Goal: Contribute content: Add original content to the website for others to see

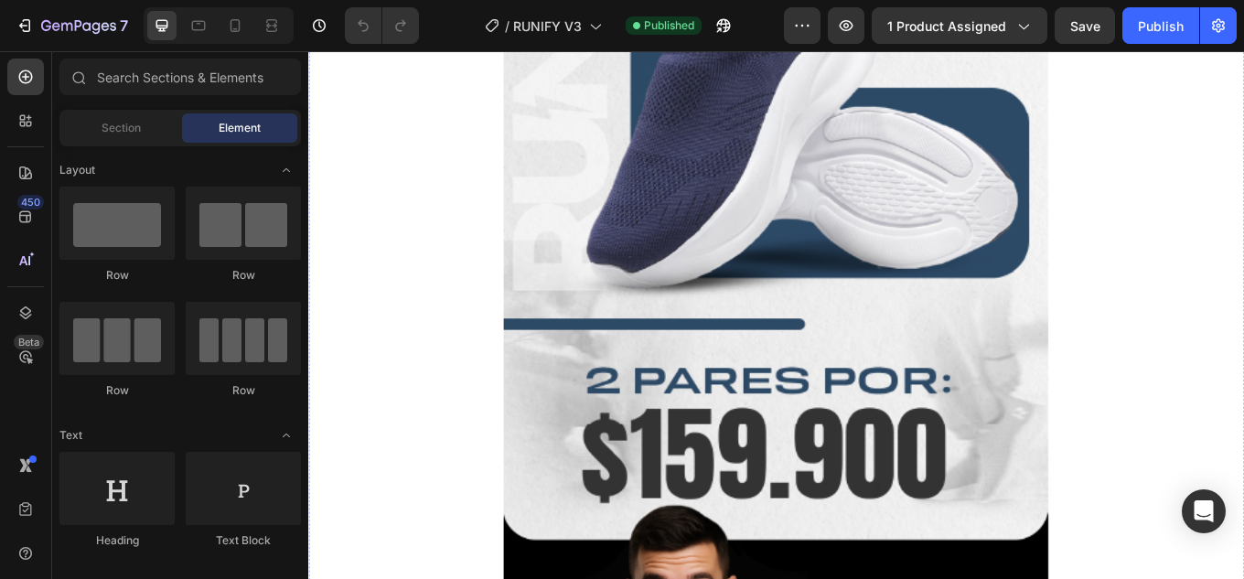
scroll to position [366, 0]
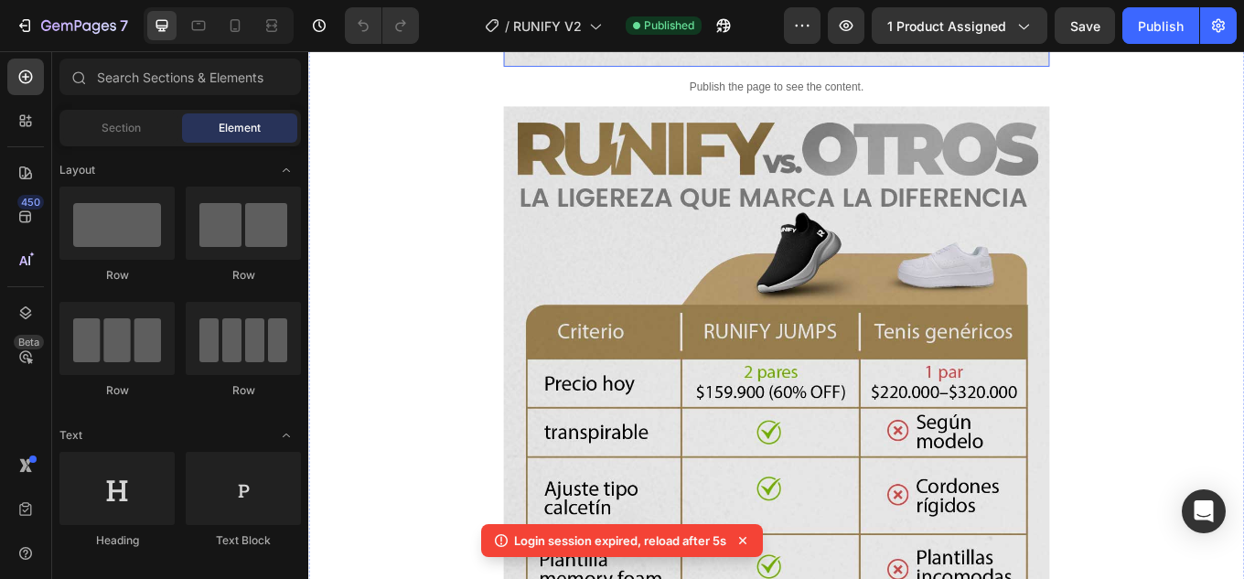
scroll to position [3200, 0]
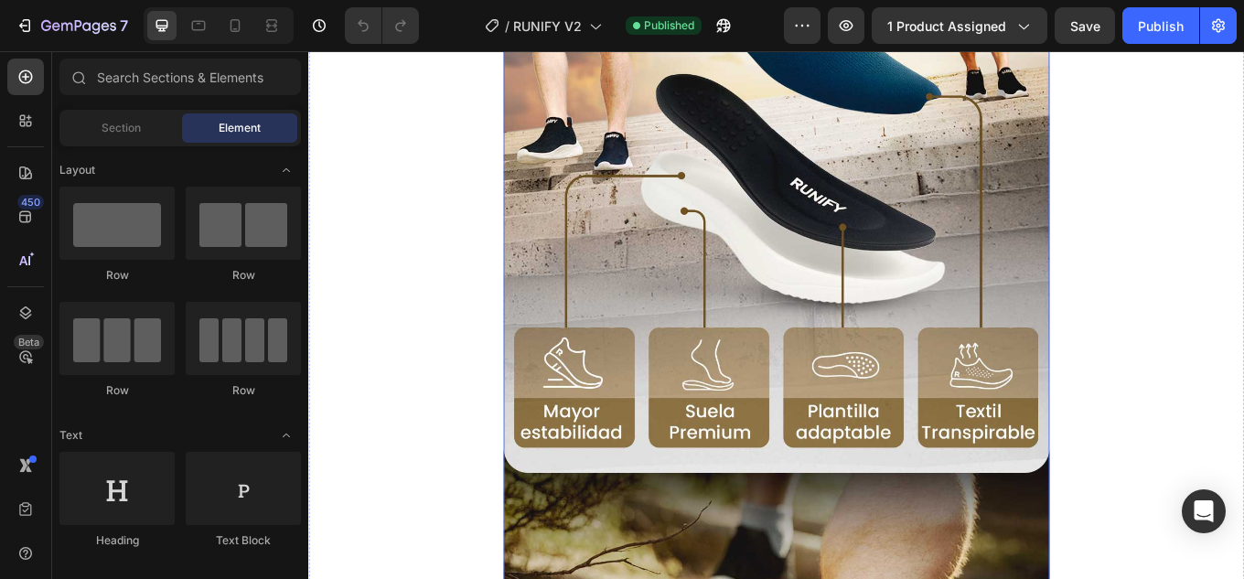
scroll to position [2469, 0]
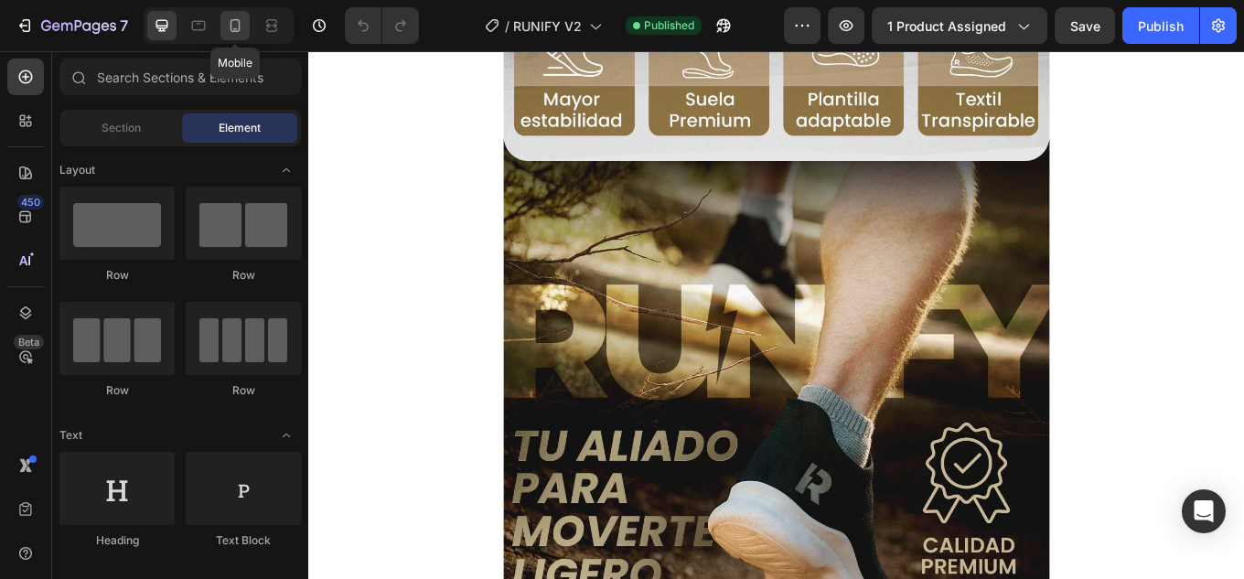
click at [234, 26] on icon at bounding box center [235, 25] width 18 height 18
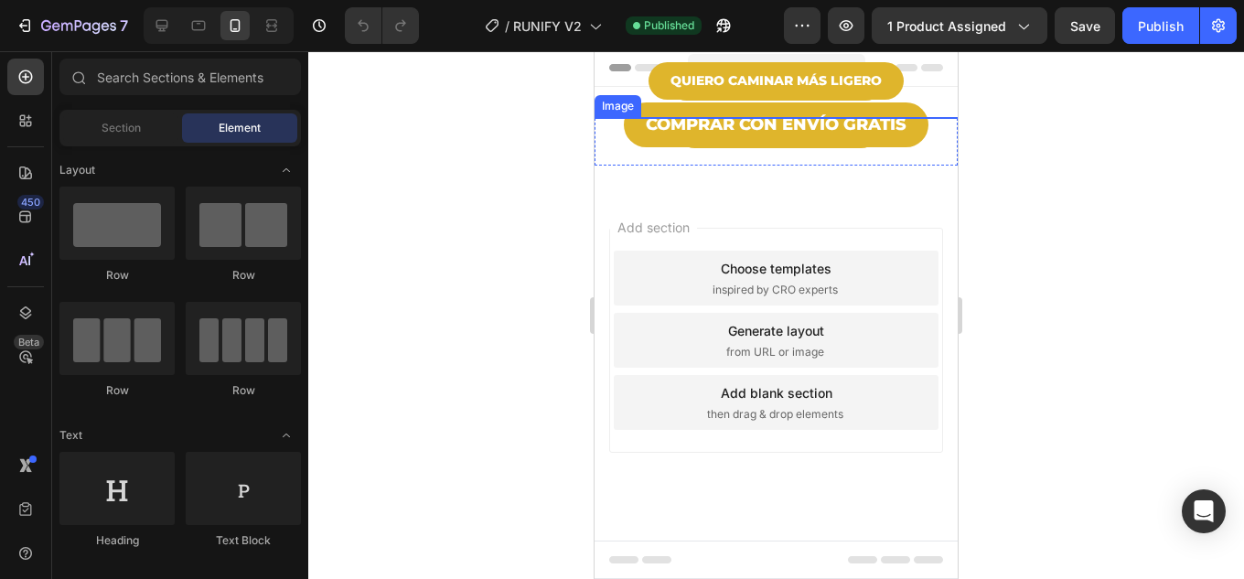
scroll to position [1829, 0]
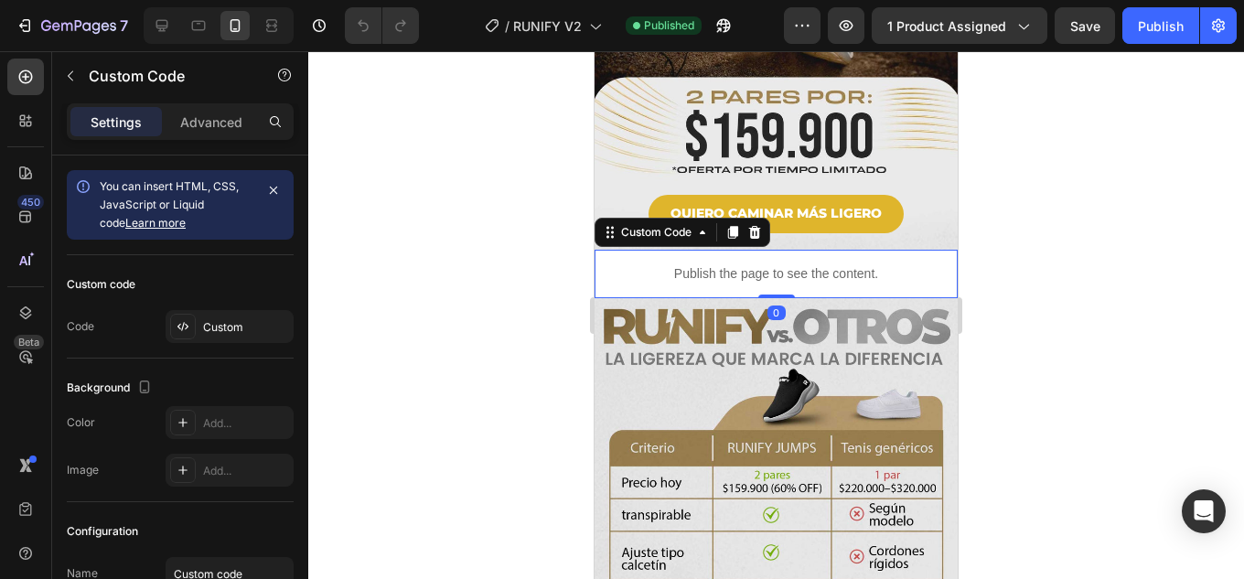
click at [788, 264] on p "Publish the page to see the content." at bounding box center [775, 273] width 363 height 19
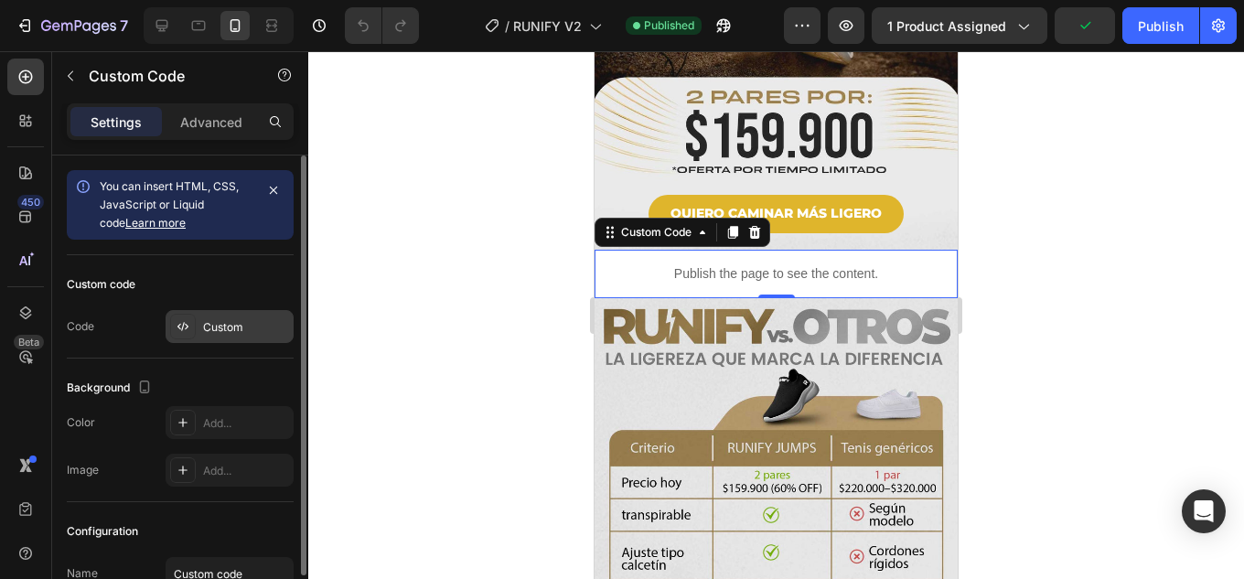
click at [218, 326] on div "Custom" at bounding box center [246, 327] width 86 height 16
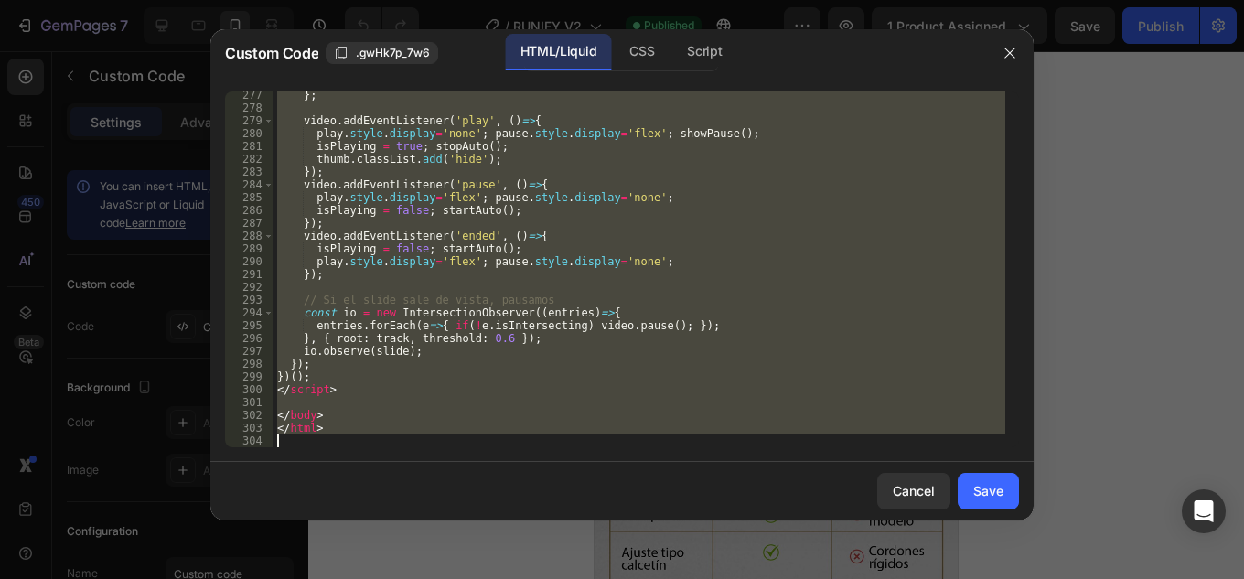
scroll to position [3664, 0]
drag, startPoint x: 336, startPoint y: 120, endPoint x: 612, endPoint y: 622, distance: 572.9
click at [612, 0] on html "7 Version history / RUNIFY V2 Published Preview 1 product assigned Save Publish…" at bounding box center [622, 0] width 1244 height 0
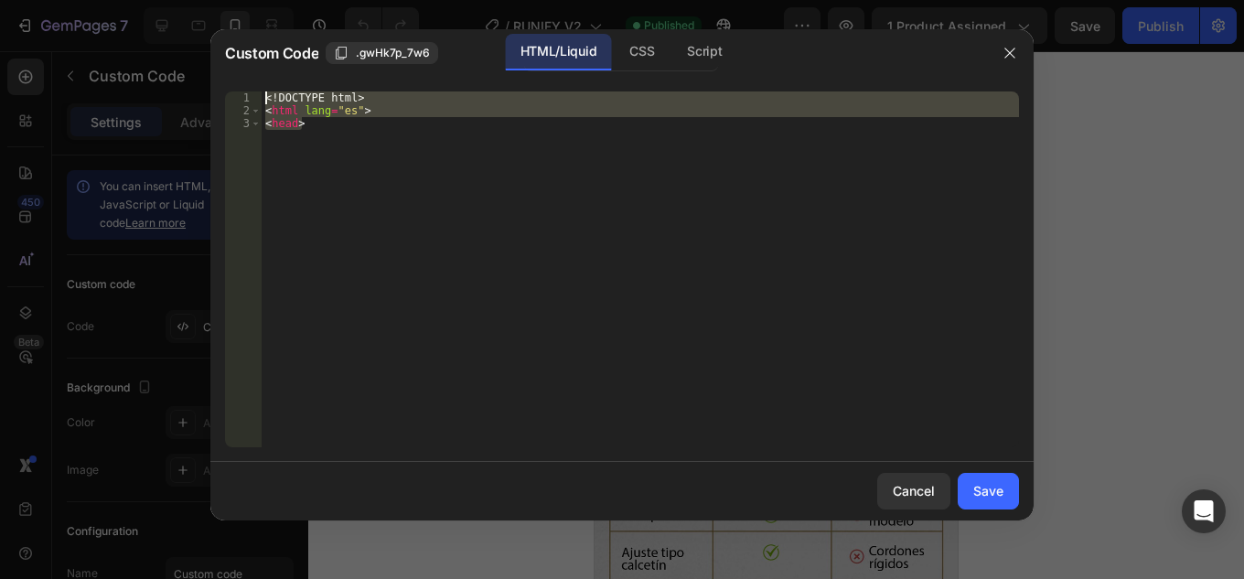
drag, startPoint x: 424, startPoint y: 354, endPoint x: 0, endPoint y: -80, distance: 606.5
click at [0, 0] on html "7 Version history / RUNIFY V2 Published Preview 1 product assigned Save Publish…" at bounding box center [622, 0] width 1244 height 0
type textarea "<!DOCTYPE html> <html lang="es">"
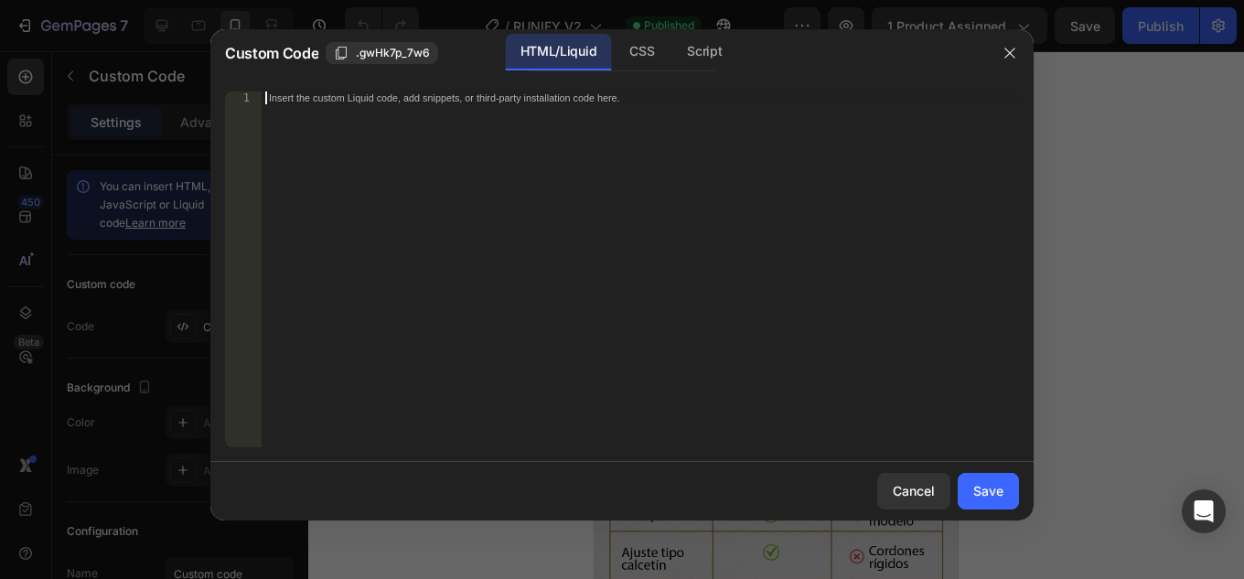
scroll to position [3677, 0]
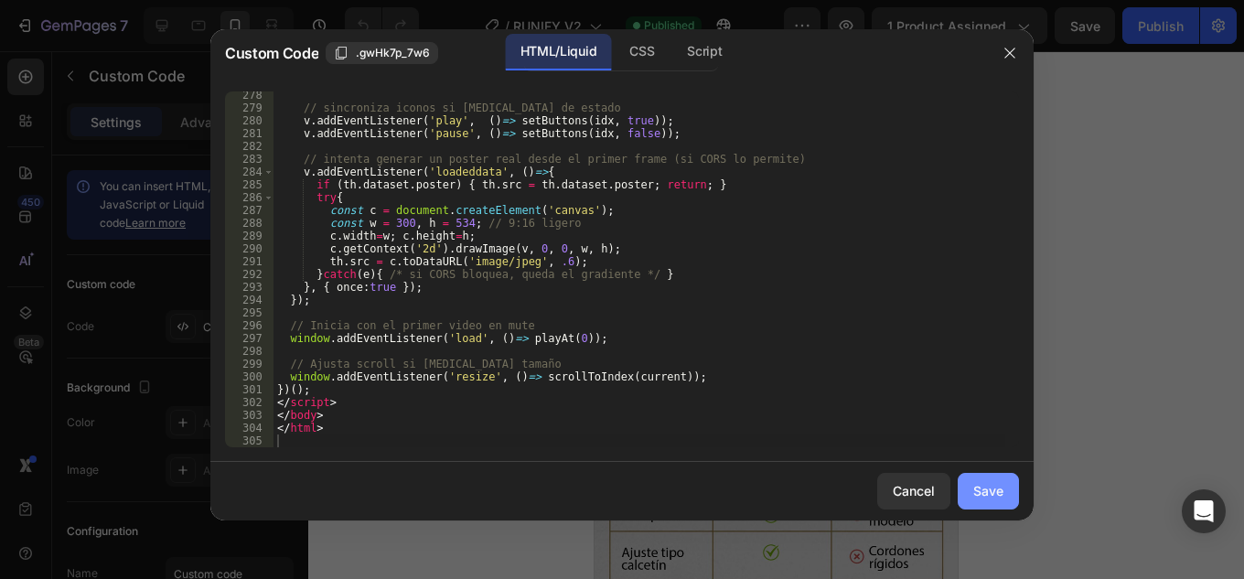
click at [985, 486] on div "Save" at bounding box center [988, 490] width 30 height 19
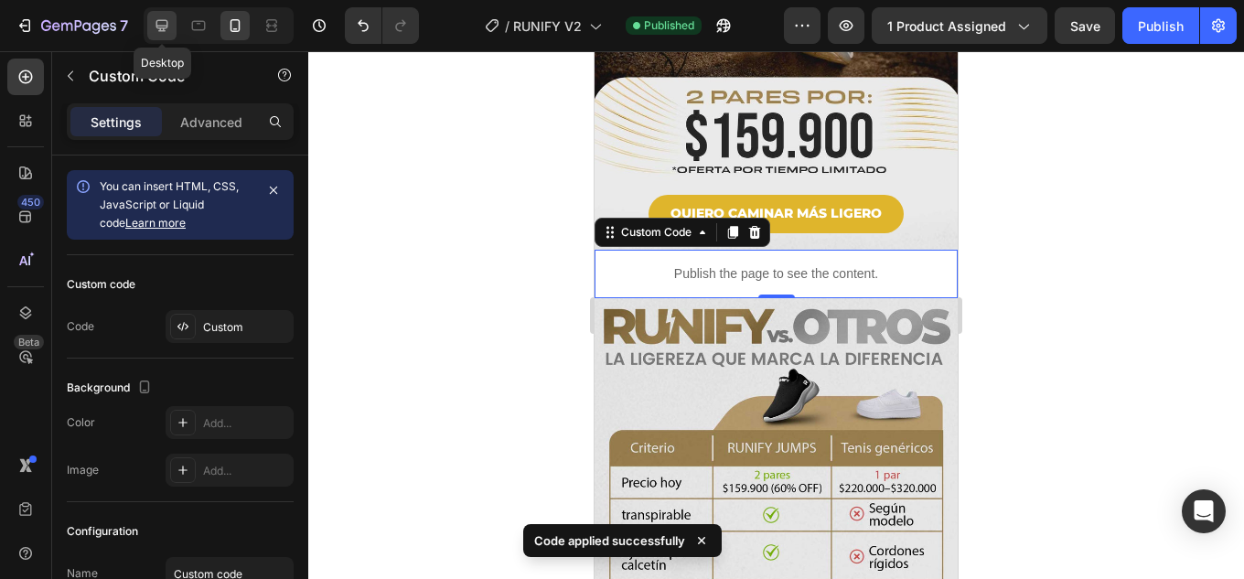
click at [166, 21] on icon at bounding box center [162, 26] width 12 height 12
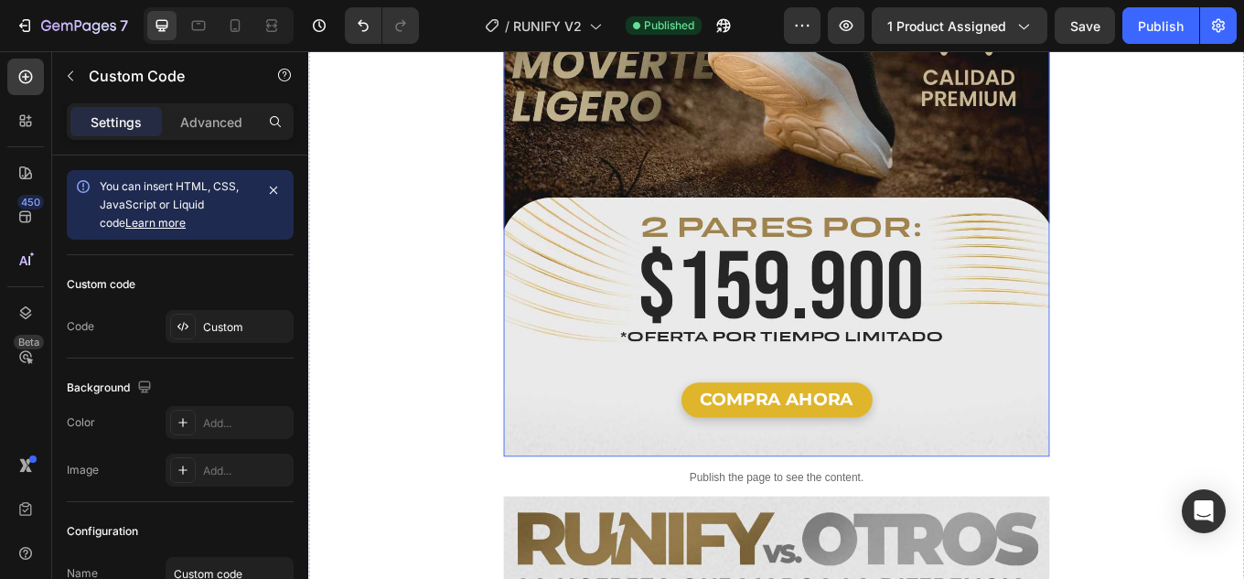
scroll to position [3383, 0]
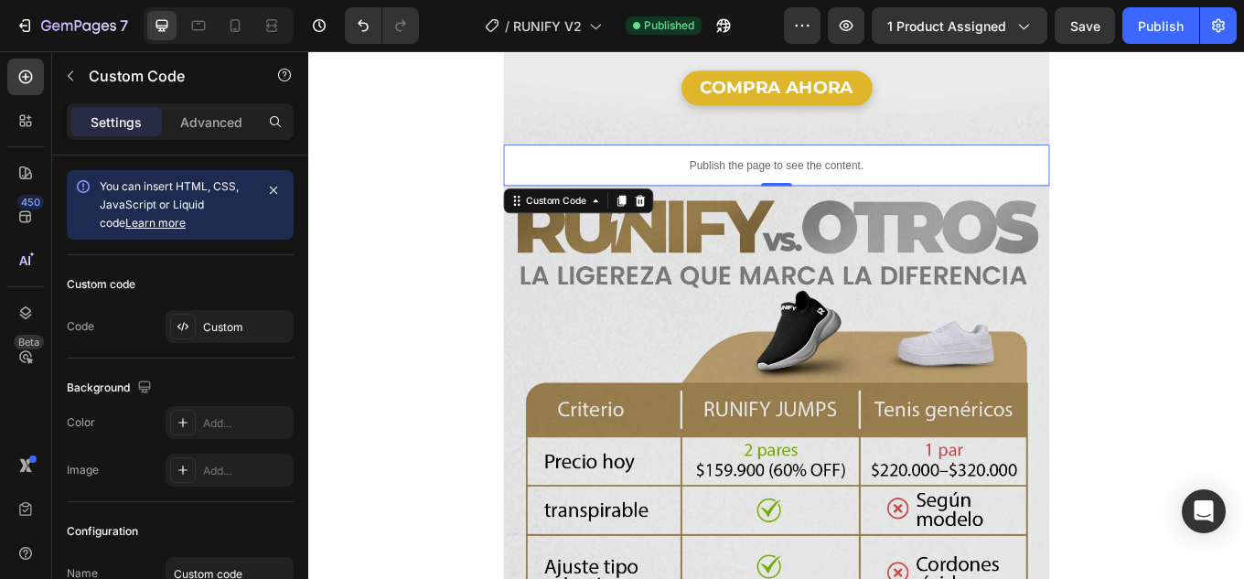
click at [896, 176] on p "Publish the page to see the content." at bounding box center [857, 185] width 640 height 19
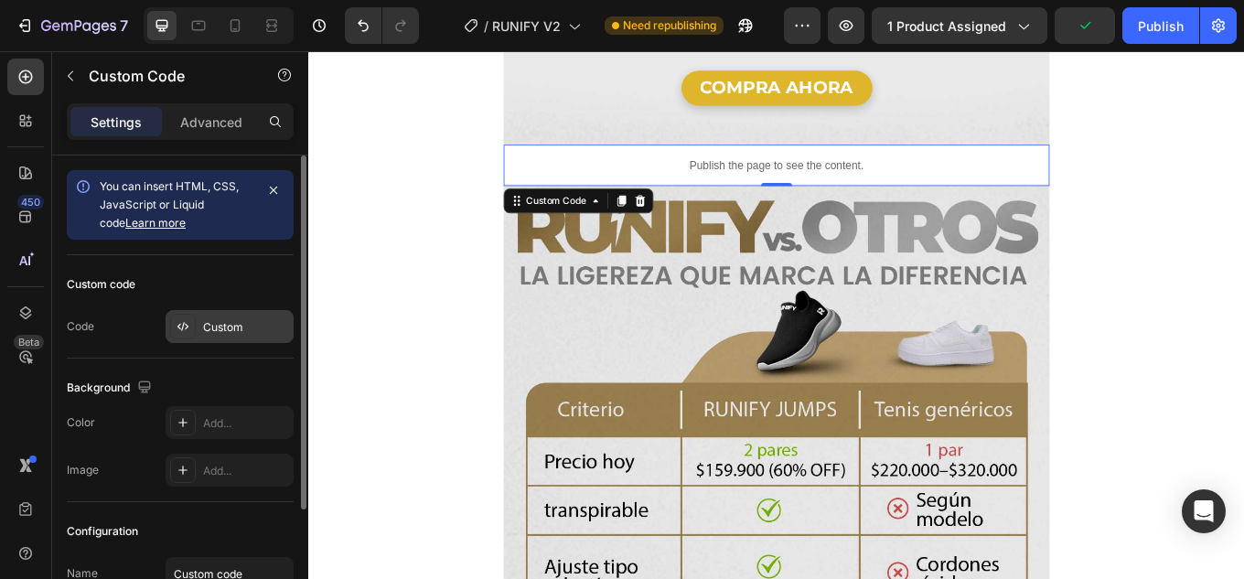
click at [224, 326] on div "Custom" at bounding box center [246, 327] width 86 height 16
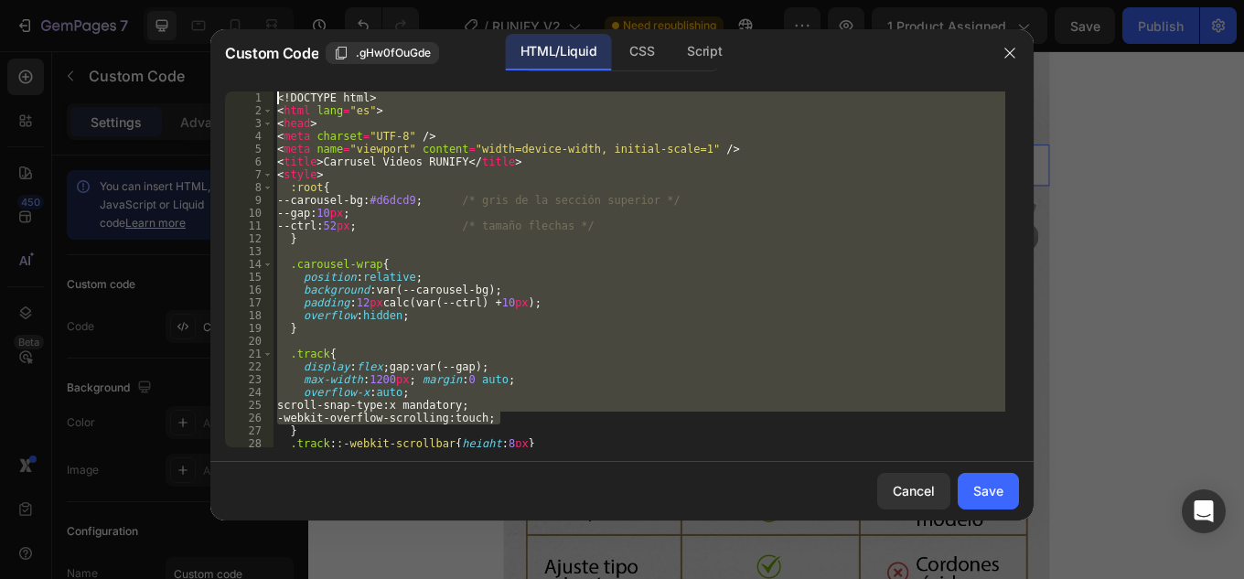
drag, startPoint x: 302, startPoint y: 304, endPoint x: 30, endPoint y: -80, distance: 470.4
click at [30, 0] on html "7 Version history / RUNIFY V2 Need republishing Preview 1 product assigned Save…" at bounding box center [622, 0] width 1244 height 0
type textarea "<!DOCTYPE html> <html lang="es">"
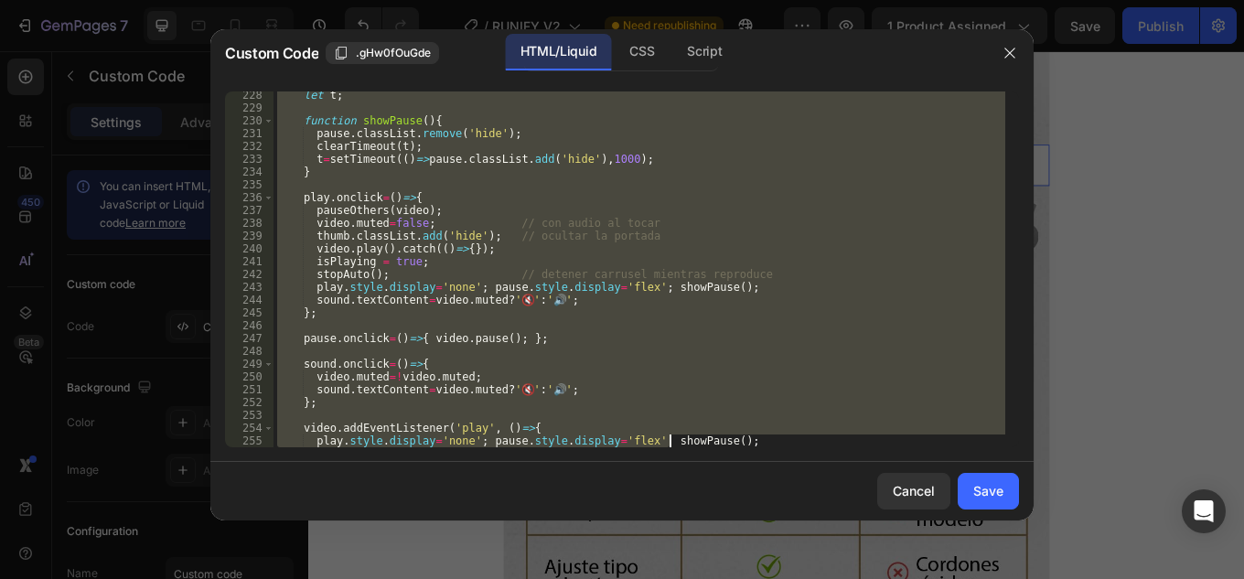
scroll to position [3344, 0]
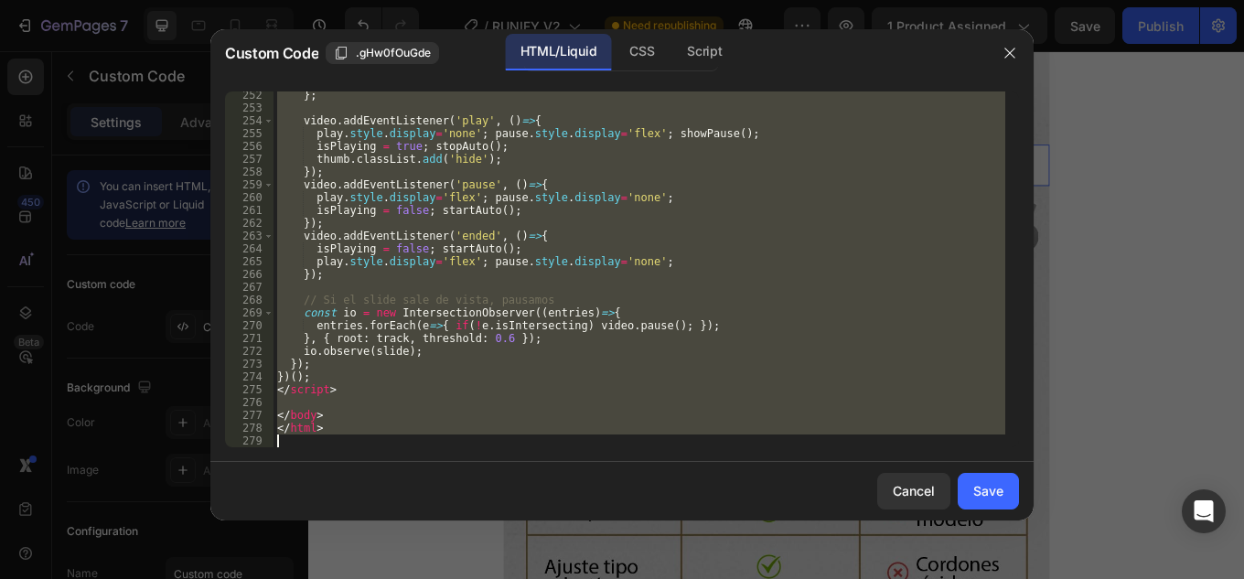
drag, startPoint x: 285, startPoint y: 106, endPoint x: 562, endPoint y: 419, distance: 417.8
click at [745, 549] on div "Custom Code .gHw0fOuGde HTML/Liquid CSS Script 252 253 254 255 256 257 258 259 …" at bounding box center [621, 289] width 823 height 521
type textarea "</html>"
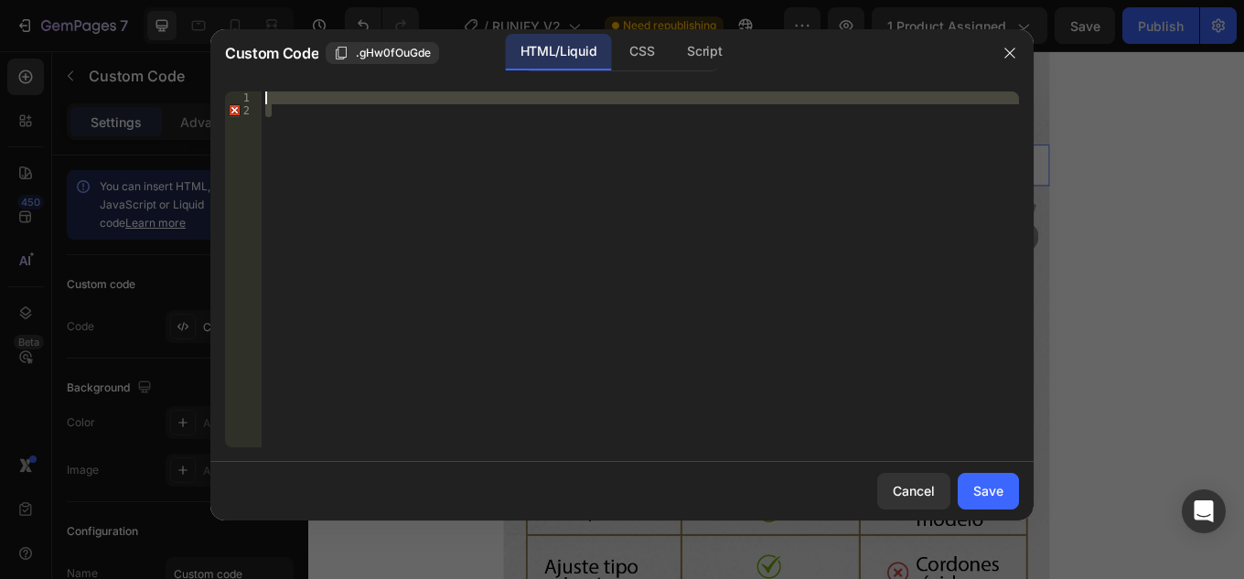
drag, startPoint x: 287, startPoint y: 87, endPoint x: 272, endPoint y: 69, distance: 22.7
click at [272, 69] on div "Custom Code .gHw0fOuGde HTML/Liquid CSS Script 1 2 הההההההההההההההההההההההההההה…" at bounding box center [621, 274] width 823 height 491
click at [283, 121] on div "Insert the custom Liquid code, add snippets, or third-party installation code h…" at bounding box center [640, 281] width 757 height 381
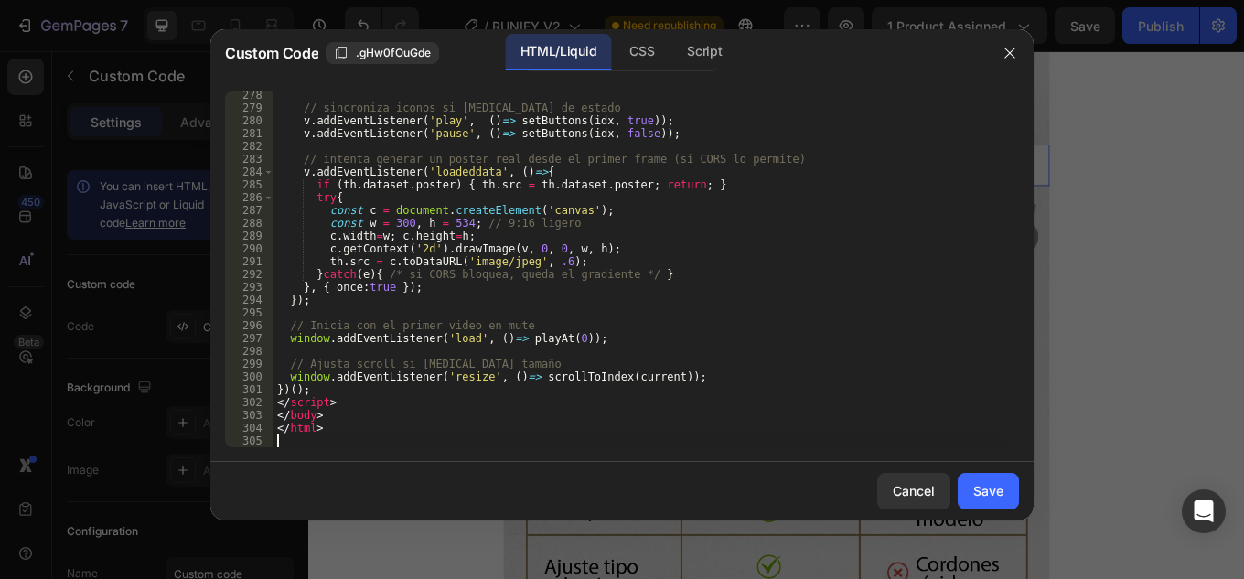
click at [767, 308] on div "// sincroniza iconos si cambia de estado v . addEventListener ( 'play' , ( ) =>…" at bounding box center [639, 279] width 732 height 381
click at [995, 492] on div "Save" at bounding box center [988, 490] width 30 height 19
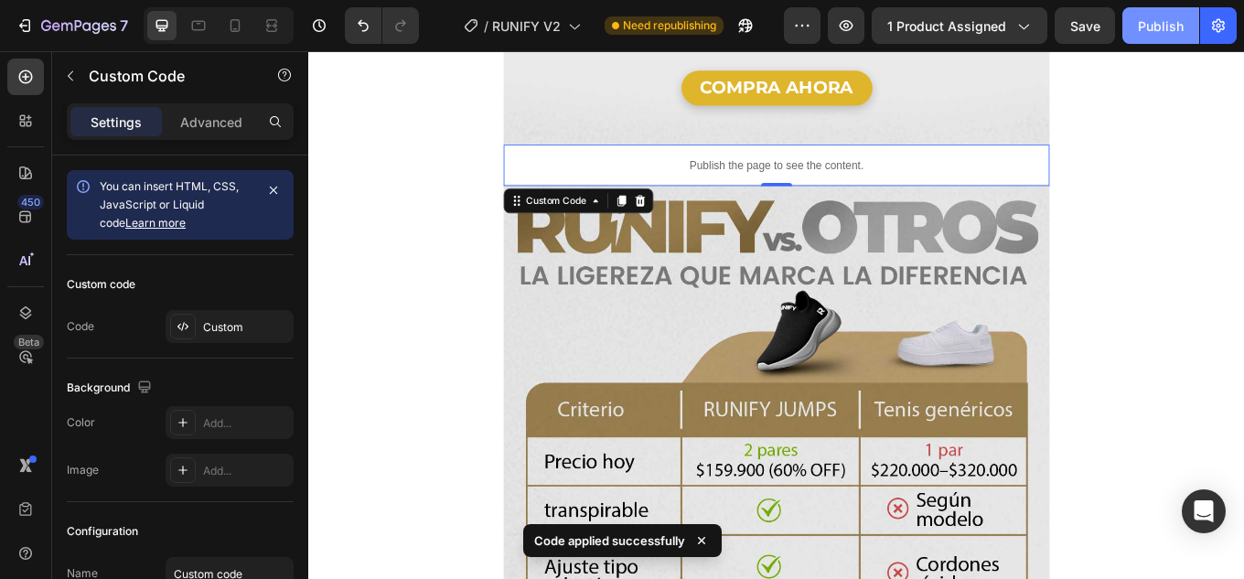
click at [1146, 35] on div "Publish" at bounding box center [1160, 25] width 46 height 19
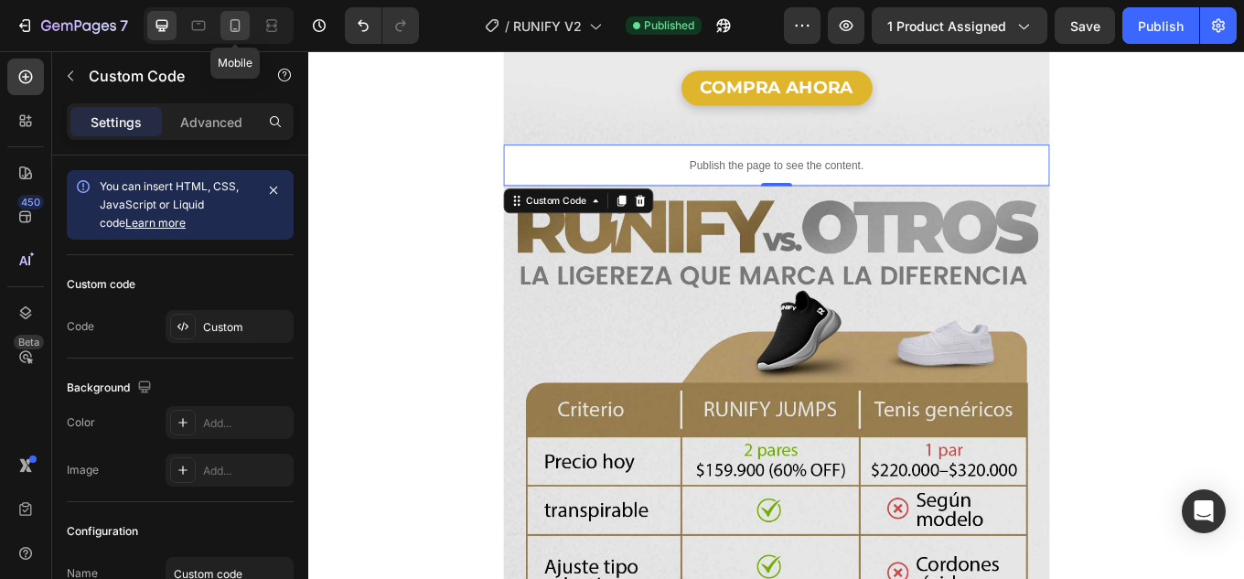
click at [233, 25] on icon at bounding box center [235, 25] width 18 height 18
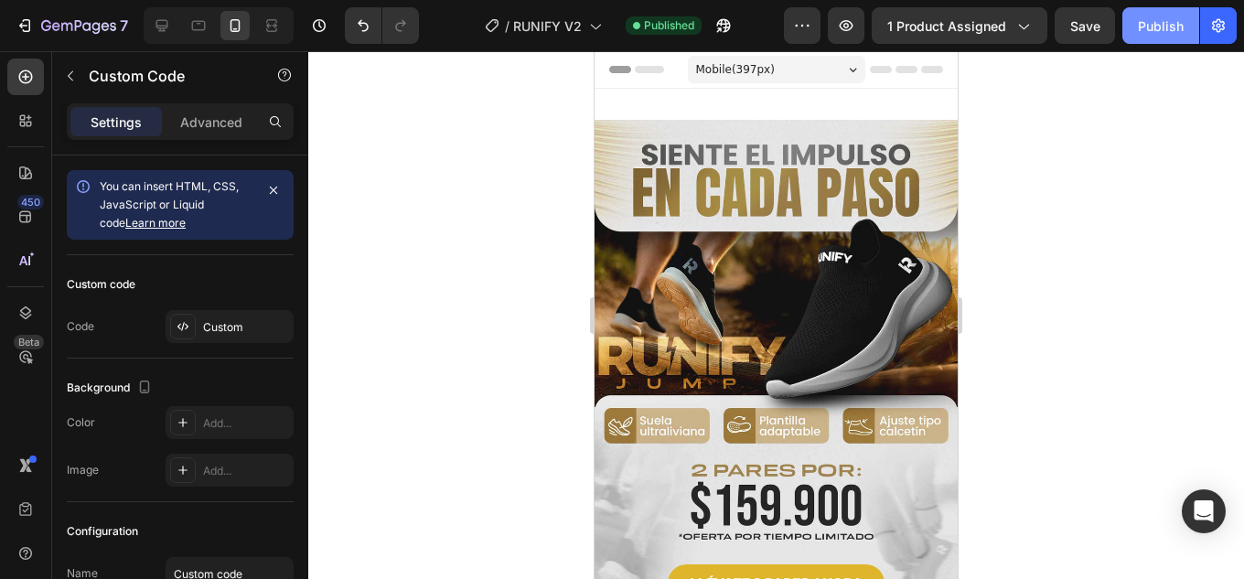
click at [1159, 40] on button "Publish" at bounding box center [1160, 25] width 77 height 37
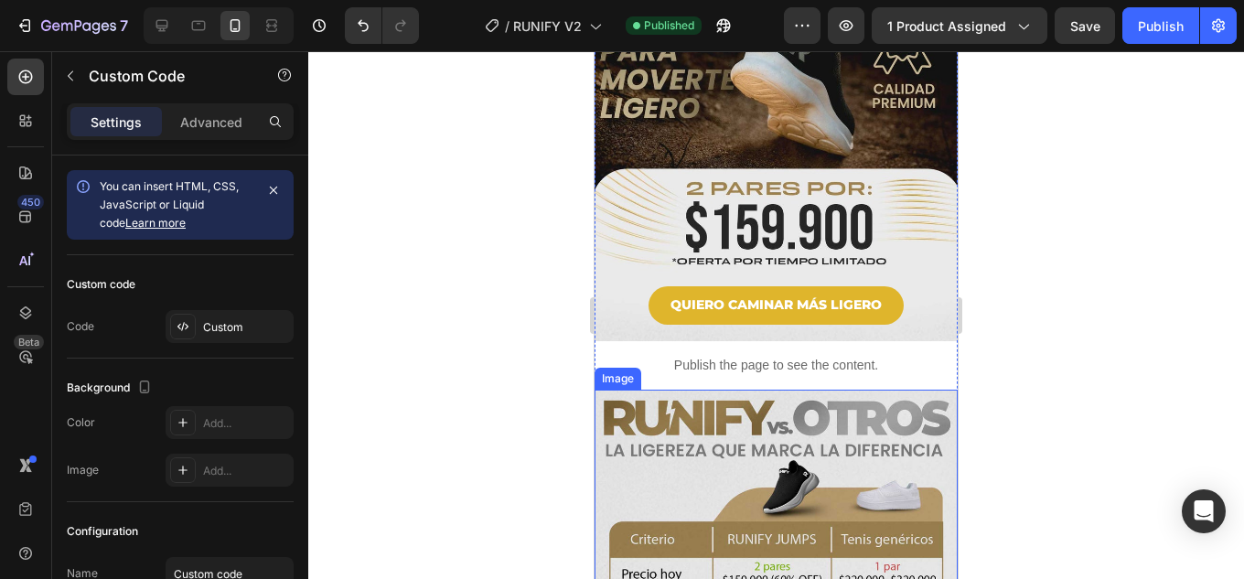
scroll to position [1920, 0]
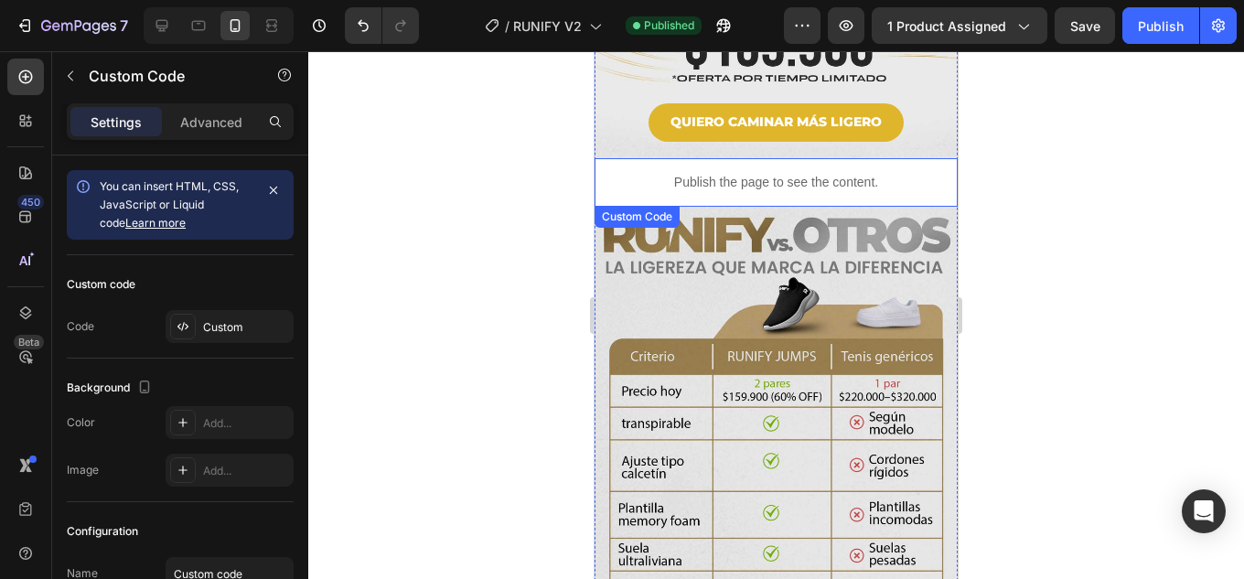
click at [818, 173] on p "Publish the page to see the content." at bounding box center [775, 182] width 363 height 19
click at [803, 173] on p "Publish the page to see the content." at bounding box center [775, 182] width 363 height 19
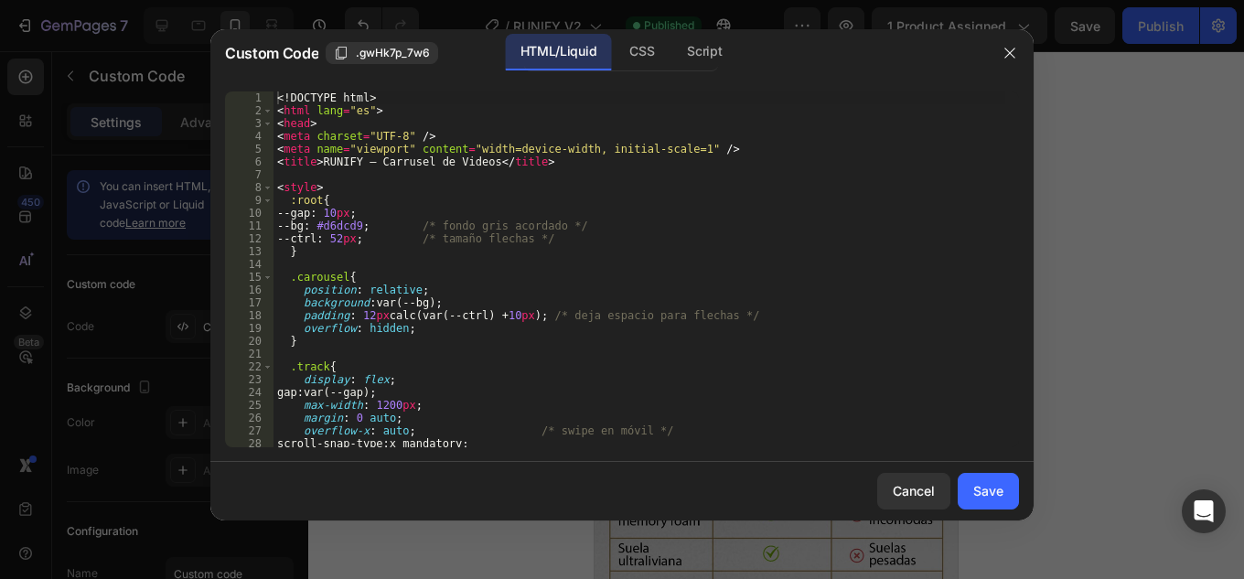
type textarea "<!DOCTYPE html>"
drag, startPoint x: 400, startPoint y: 99, endPoint x: 223, endPoint y: 75, distance: 179.0
click at [223, 75] on div "Custom Code .gwHk7p_7w6 HTML/Liquid CSS Script <!DOCTYPE html> 1 2 3 4 5 6 7 8 …" at bounding box center [621, 274] width 823 height 491
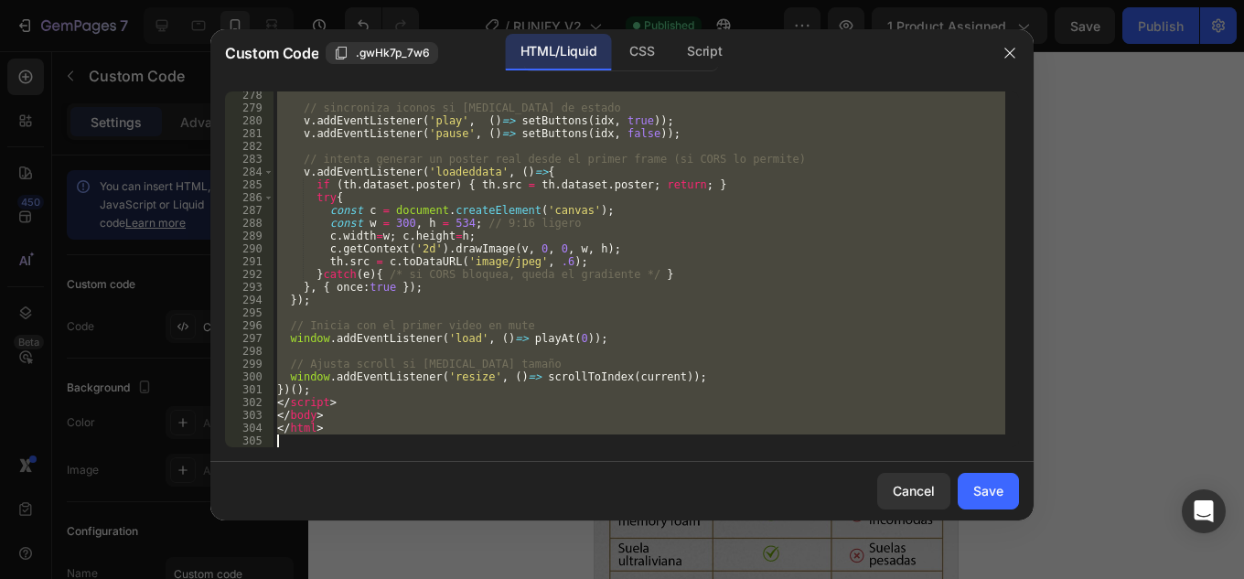
scroll to position [3677, 0]
drag, startPoint x: 294, startPoint y: 92, endPoint x: 596, endPoint y: 614, distance: 603.0
click at [596, 0] on html "7 Version history / RUNIFY V2 Published Preview 1 product assigned Save Publish…" at bounding box center [622, 0] width 1244 height 0
type textarea "</html>"
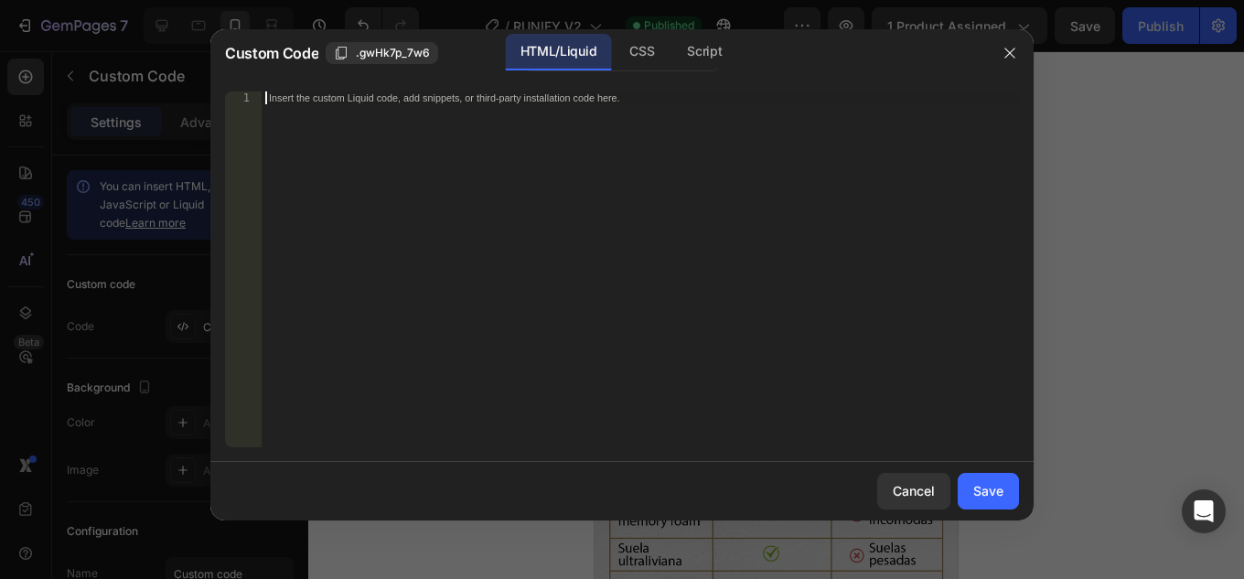
click at [346, 142] on div "Insert the custom Liquid code, add snippets, or third-party installation code h…" at bounding box center [640, 281] width 757 height 381
paste textarea "window.addEventListener('resize', ()=> track.scrollTo({left: idx*slideW(), beha…"
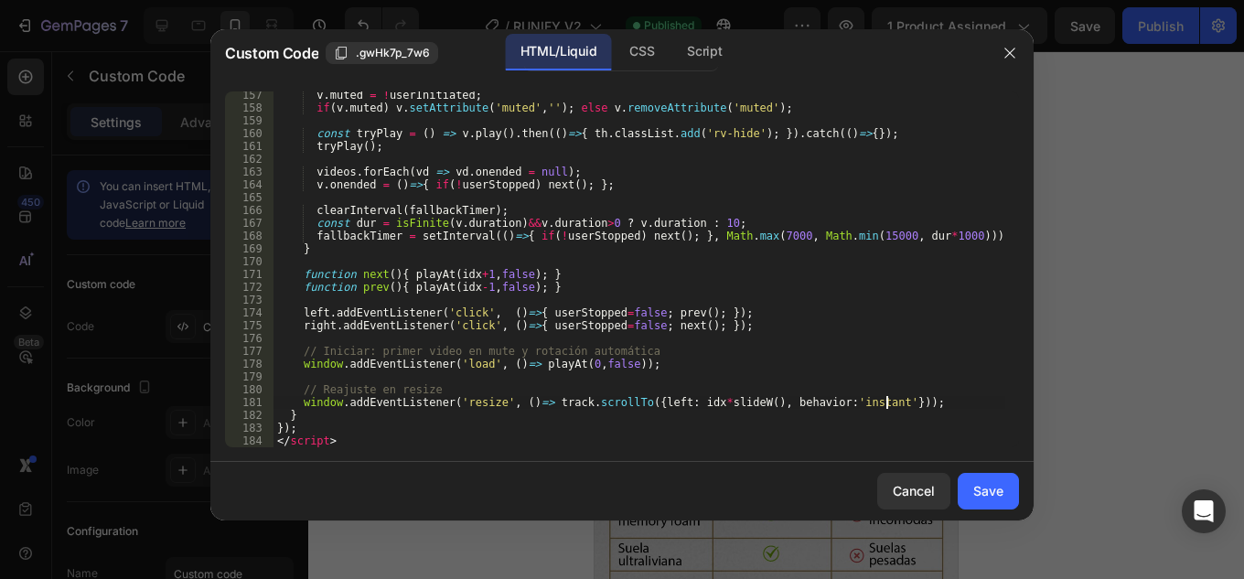
click at [897, 401] on div "v . muted = ! userInitiated ; if ( v . muted ) v . setAttribute ( 'muted' , '' …" at bounding box center [639, 279] width 732 height 381
type textarea "window.addEventListener('resize', ()=> track.scrollTo({left: idx*slideW(), beha…"
click at [991, 481] on div "Save" at bounding box center [988, 490] width 30 height 19
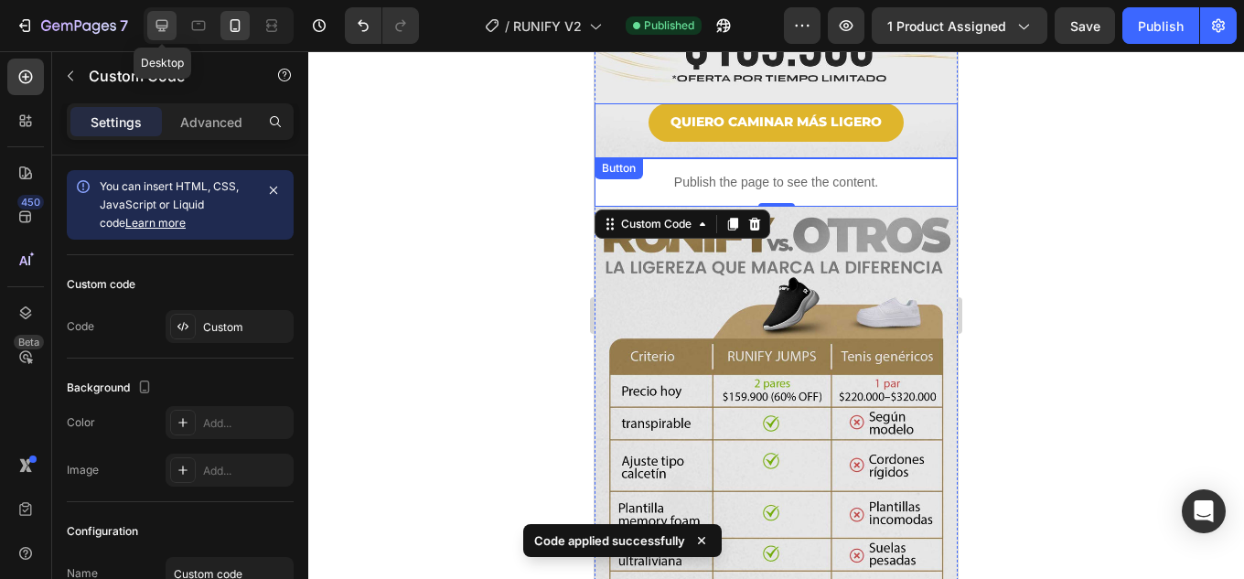
click at [157, 23] on icon at bounding box center [162, 26] width 12 height 12
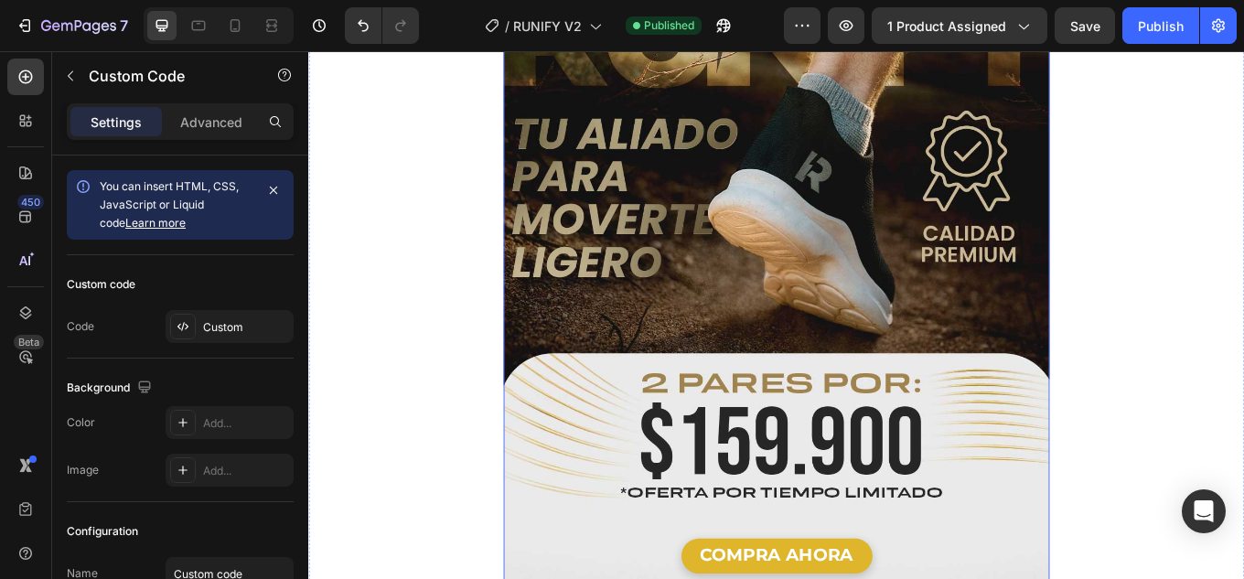
scroll to position [3017, 0]
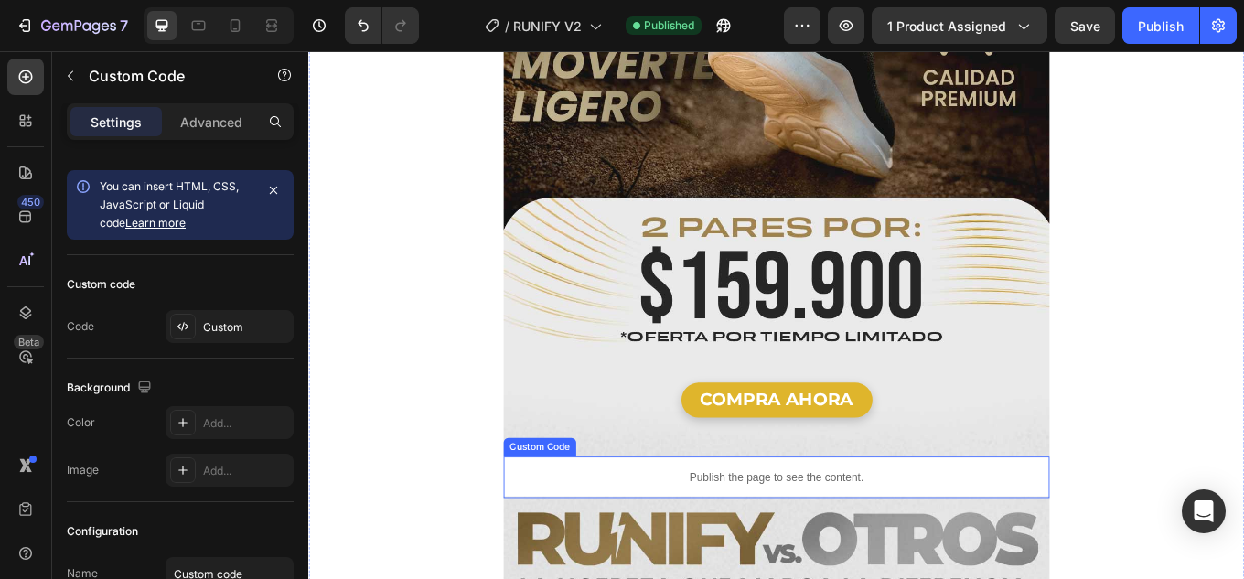
click at [981, 541] on p "Publish the page to see the content." at bounding box center [857, 550] width 640 height 19
click at [966, 541] on p "Publish the page to see the content." at bounding box center [857, 550] width 640 height 19
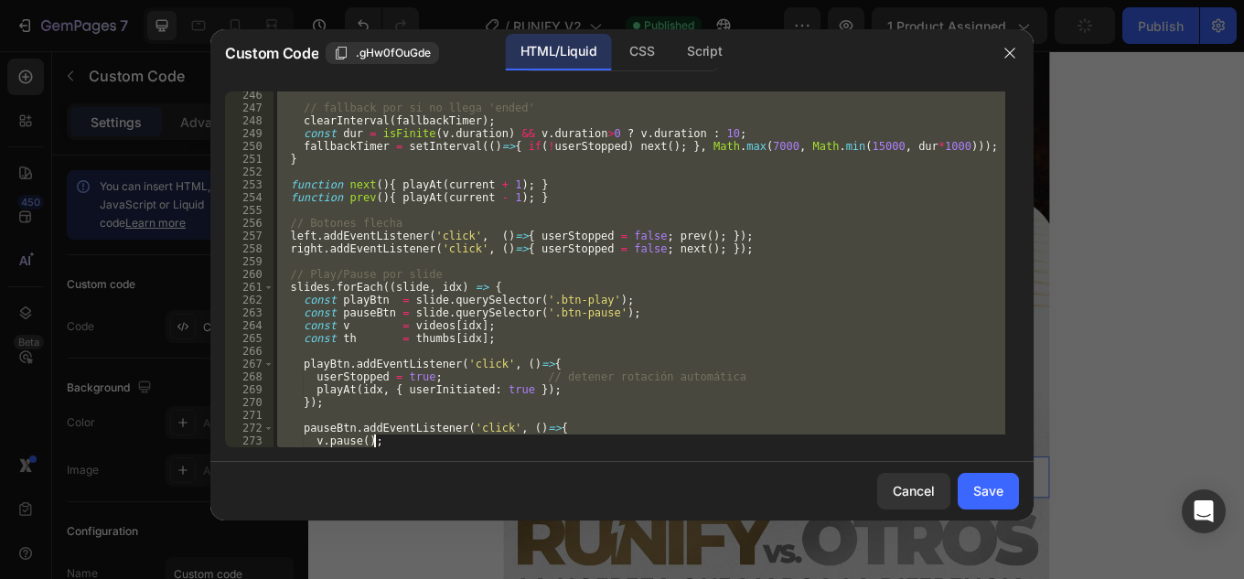
scroll to position [3677, 0]
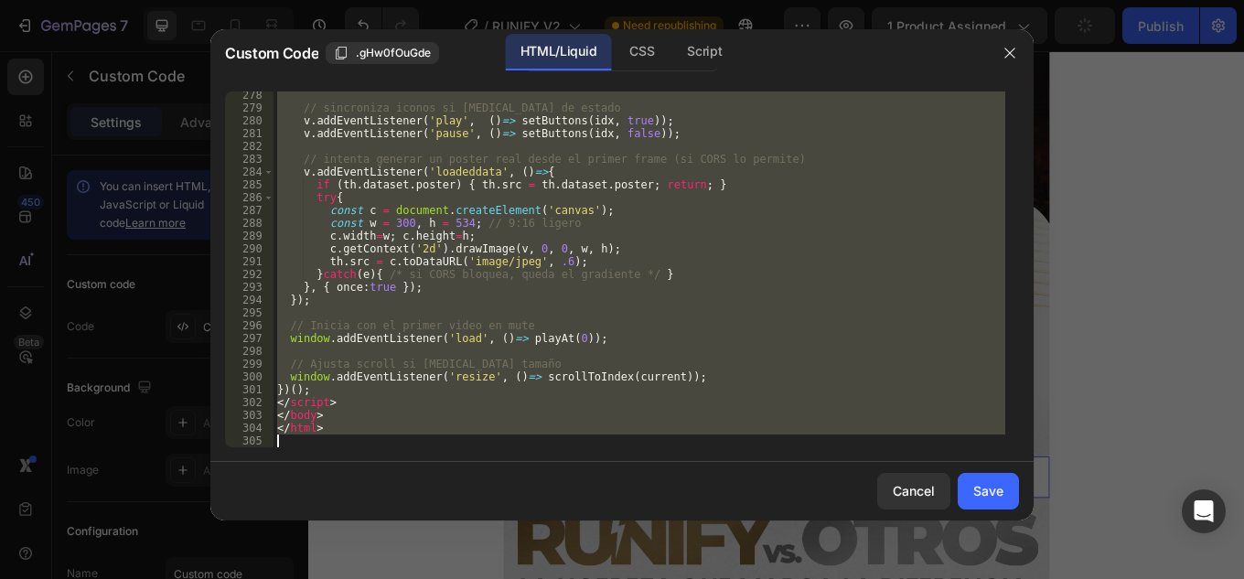
drag, startPoint x: 343, startPoint y: 95, endPoint x: 722, endPoint y: 532, distance: 578.8
click at [762, 0] on html "7 Version history / RUNIFY V2 Need republishing Preview 1 product assigned Publ…" at bounding box center [622, 0] width 1244 height 0
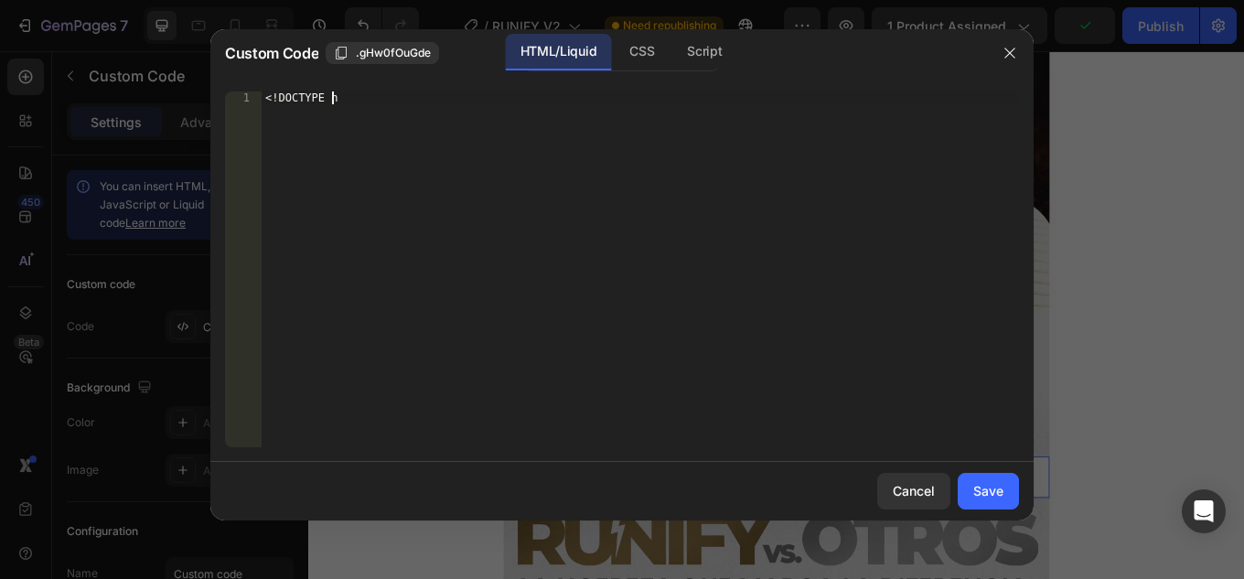
type textarea "<!DOCTYPE h"
drag, startPoint x: 499, startPoint y: 233, endPoint x: 66, endPoint y: 44, distance: 472.9
click at [66, 44] on div "Custom Code .gHw0fOuGde HTML/Liquid CSS Script <!DOCTYPE h 1 <! DOCTYPE h ההההה…" at bounding box center [622, 289] width 1244 height 579
click at [304, 96] on div "Insert the custom Liquid code, add snippets, or third-party installation code h…" at bounding box center [602, 97] width 667 height 12
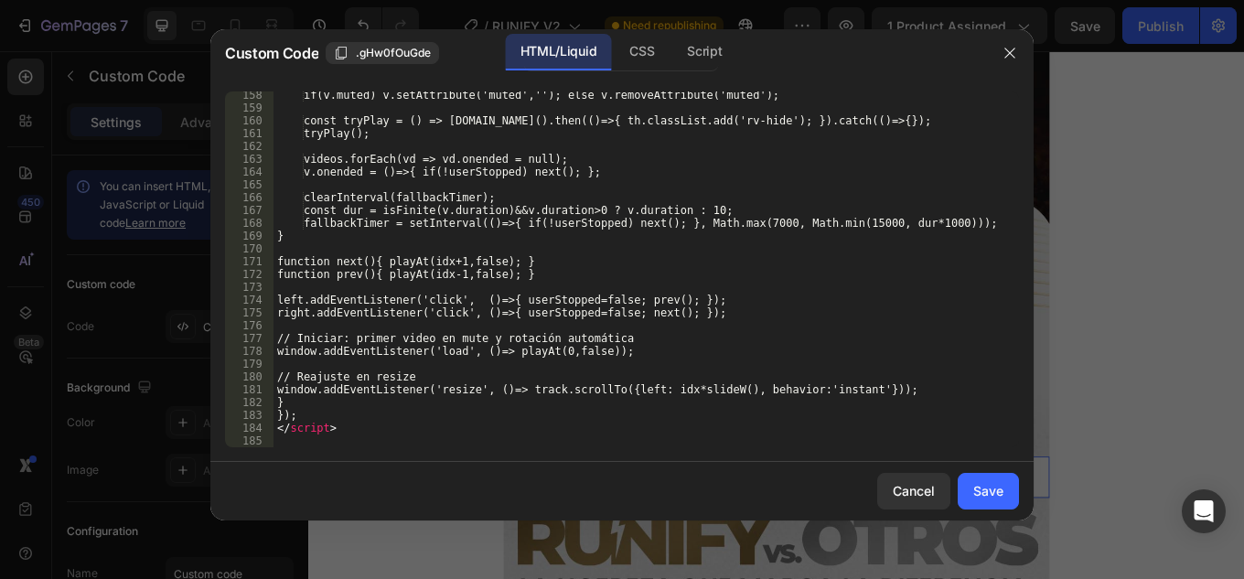
scroll to position [2294, 0]
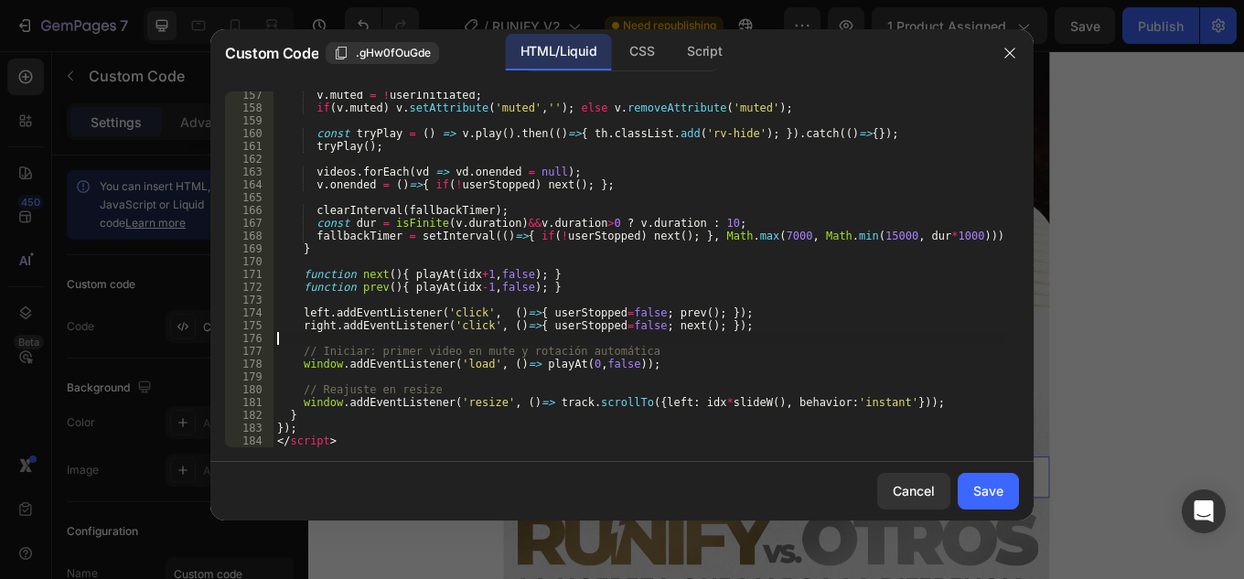
click at [888, 344] on div "v . muted = ! userInitiated ; if ( v . muted ) v . setAttribute ( 'muted' , '' …" at bounding box center [639, 279] width 732 height 381
click at [978, 493] on div "Save" at bounding box center [988, 490] width 30 height 19
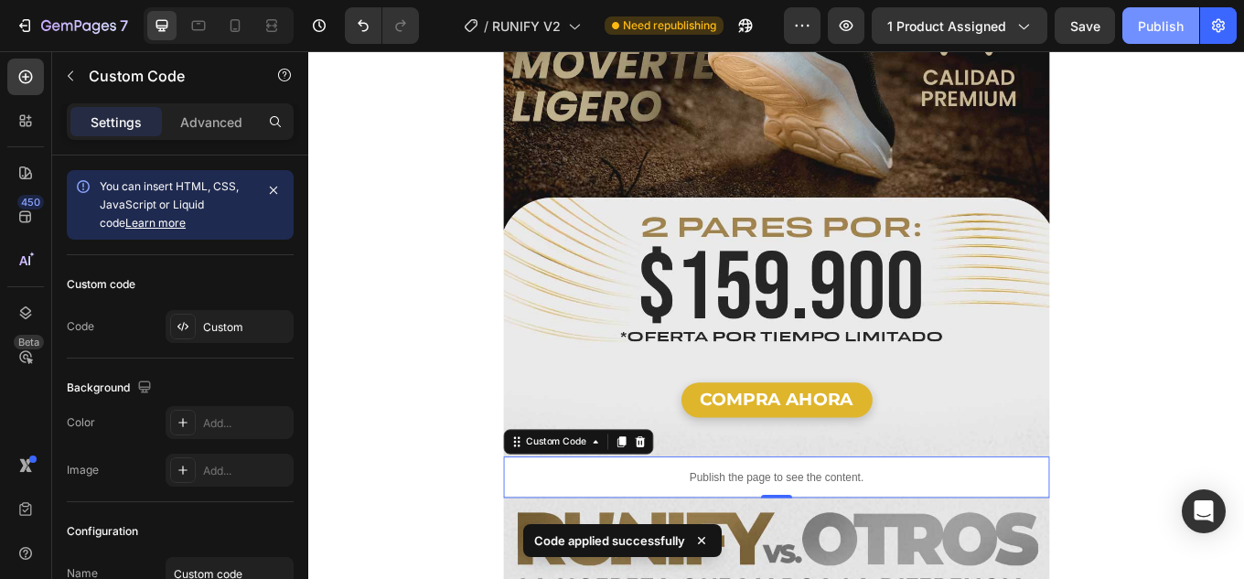
click at [1152, 27] on div "Publish" at bounding box center [1160, 25] width 46 height 19
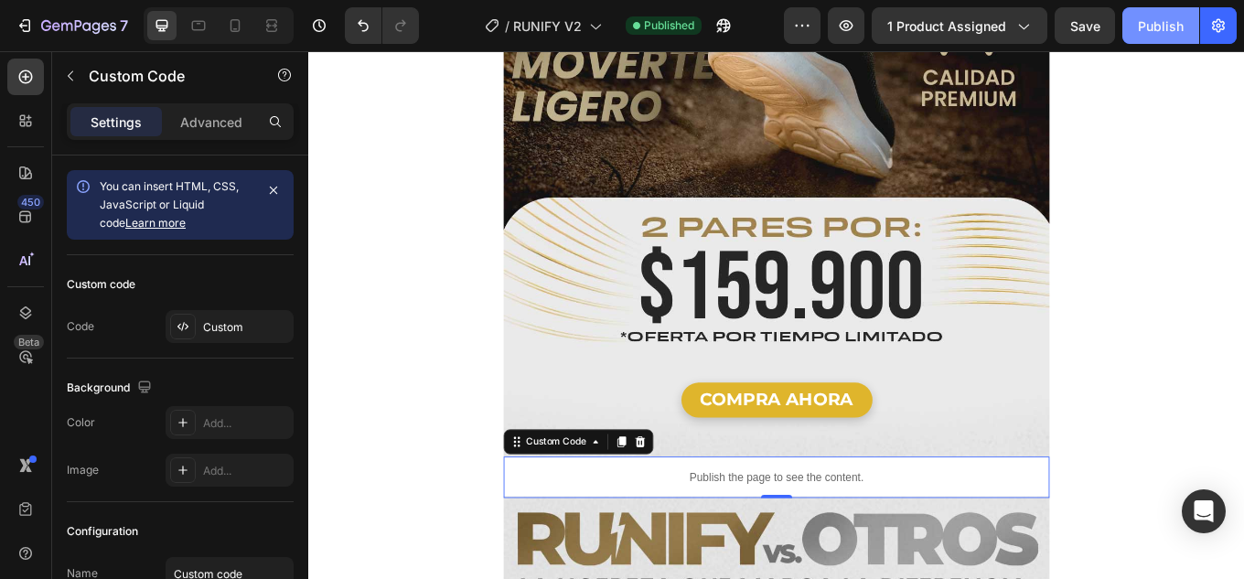
click at [1169, 16] on div "Publish" at bounding box center [1160, 25] width 46 height 19
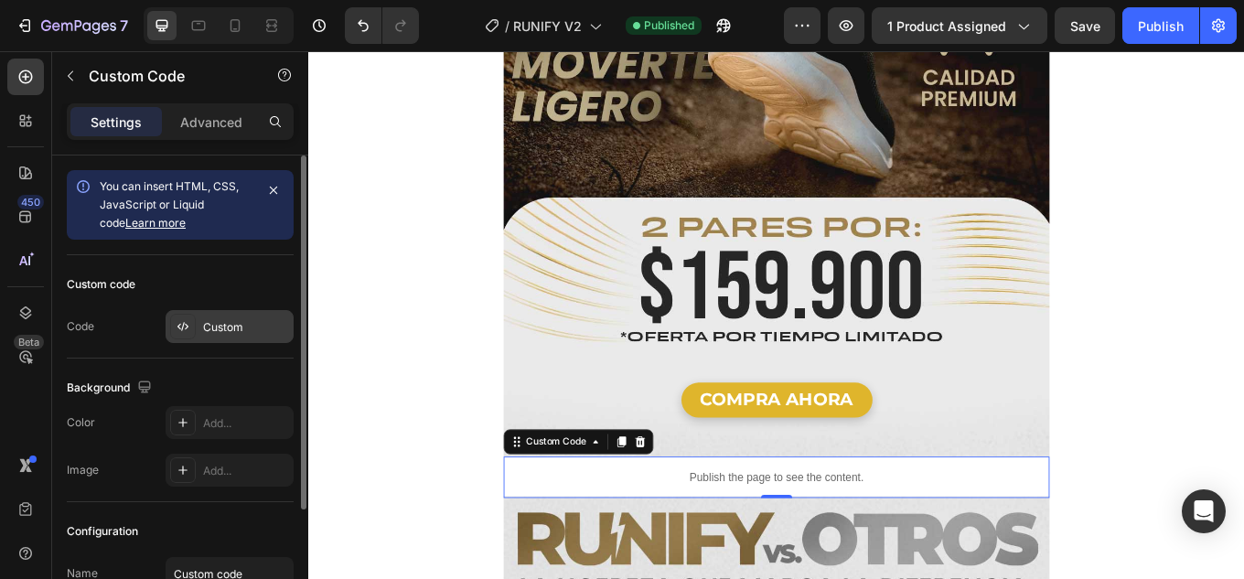
click at [236, 321] on div "Custom" at bounding box center [246, 327] width 86 height 16
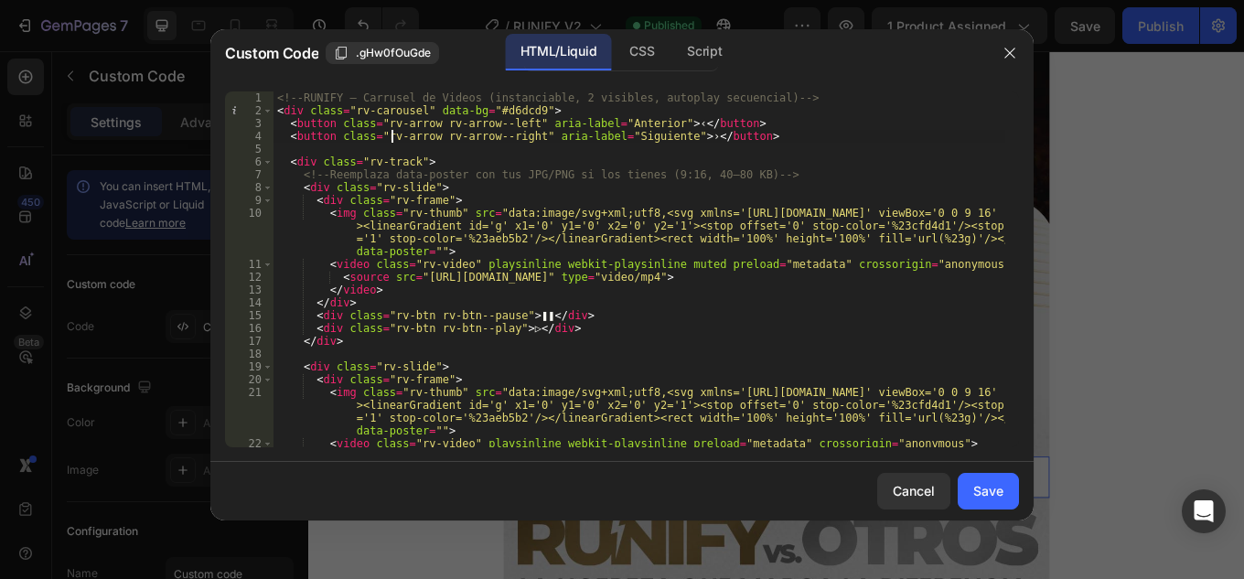
click at [389, 131] on div "<!-- RUNIFY – Carrusel de Videos (instanciable, 2 visibles, autoplay secuencial…" at bounding box center [639, 281] width 732 height 381
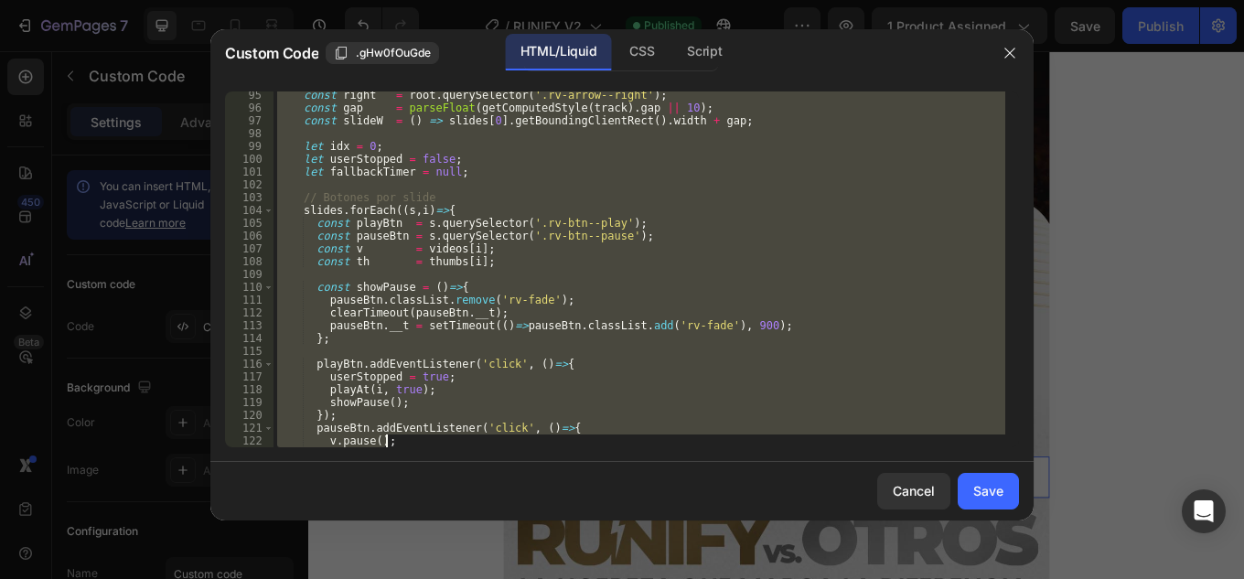
scroll to position [2307, 0]
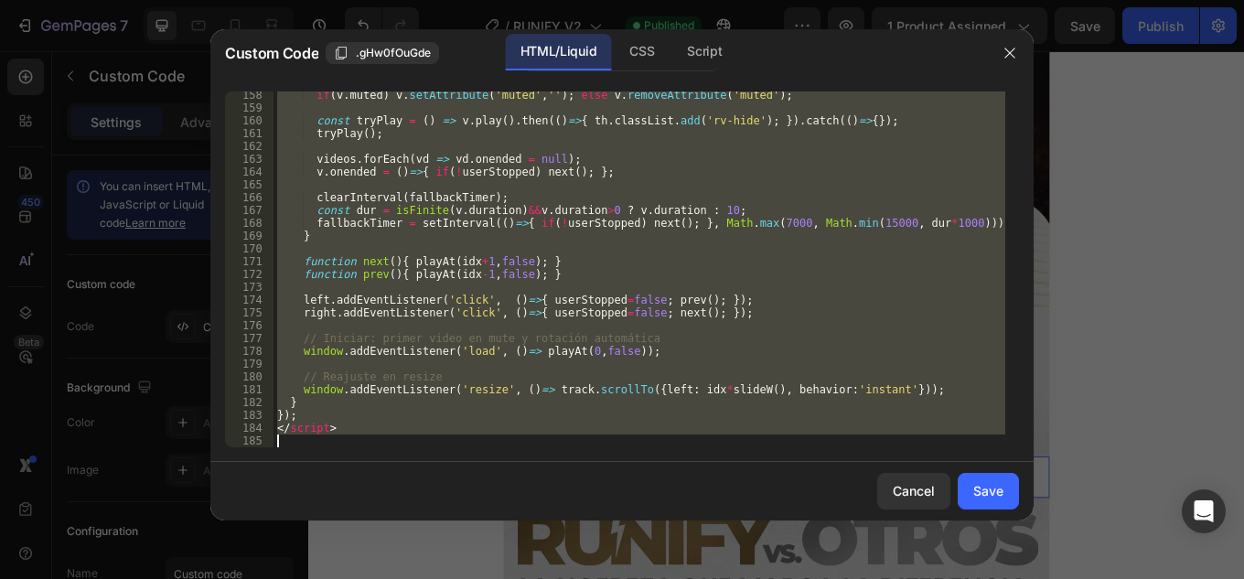
drag, startPoint x: 277, startPoint y: 97, endPoint x: 705, endPoint y: 615, distance: 672.2
click at [705, 0] on html "7 Version history / RUNIFY V2 Published Preview 1 product assigned Save Publish…" at bounding box center [622, 0] width 1244 height 0
type textarea "</script>"
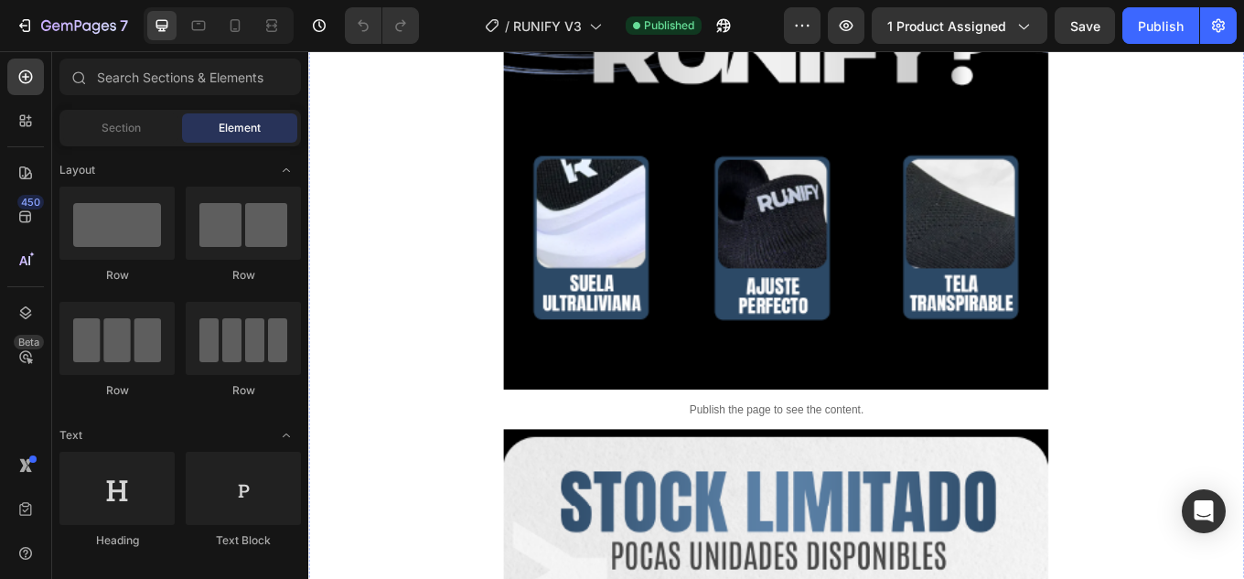
scroll to position [4206, 0]
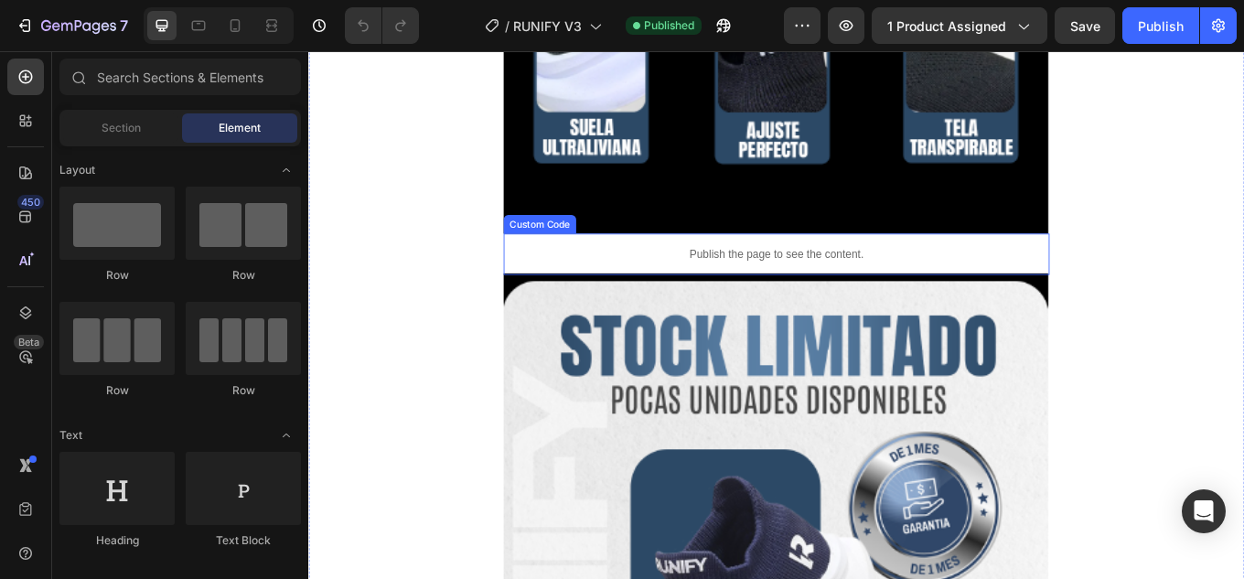
click at [860, 280] on p "Publish the page to see the content." at bounding box center [857, 289] width 640 height 19
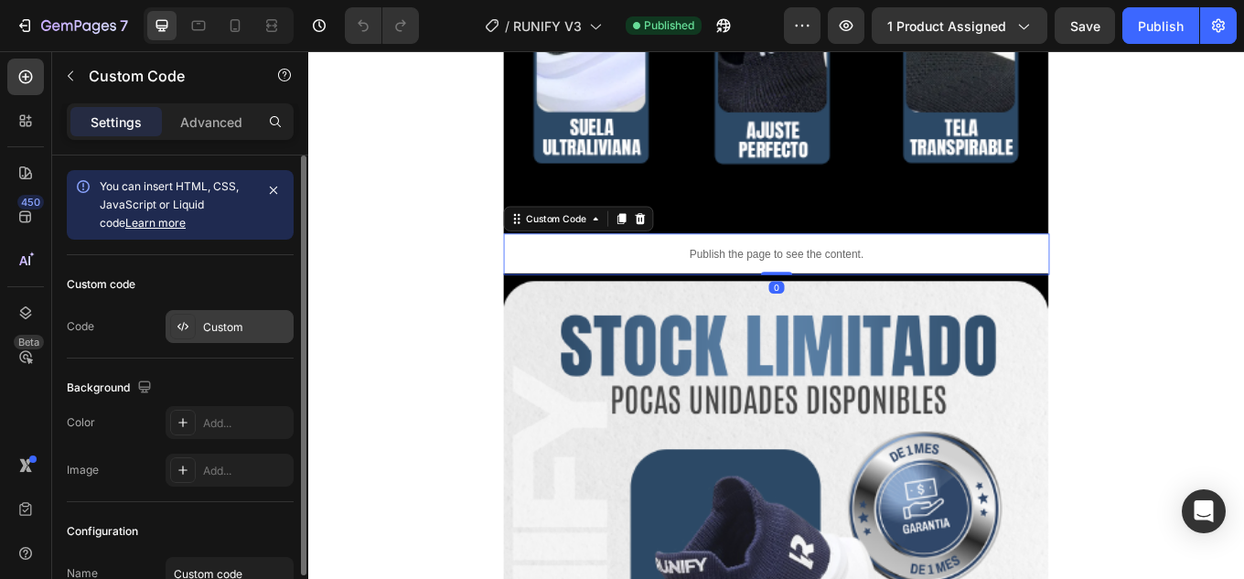
click at [222, 329] on div "Custom" at bounding box center [246, 327] width 86 height 16
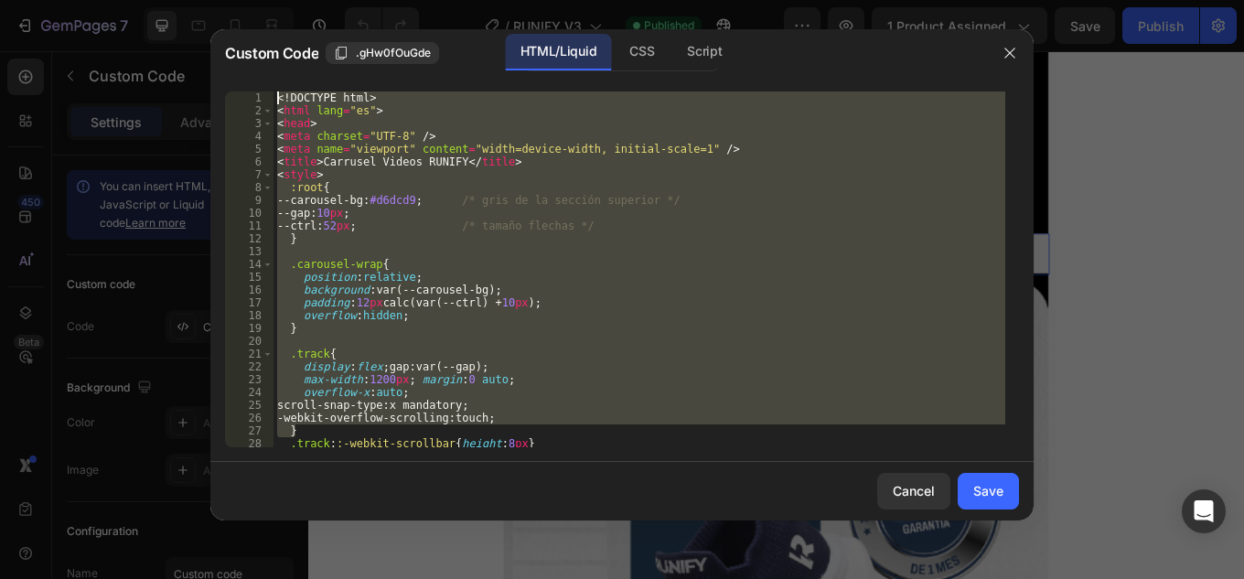
drag, startPoint x: 540, startPoint y: 427, endPoint x: 155, endPoint y: -18, distance: 589.2
click at [155, 0] on html "7 Version history / RUNIFY V3 Published Preview 1 product assigned Save Publish…" at bounding box center [622, 0] width 1244 height 0
type textarea "<!DOCTYPE html> <html lang="es">"
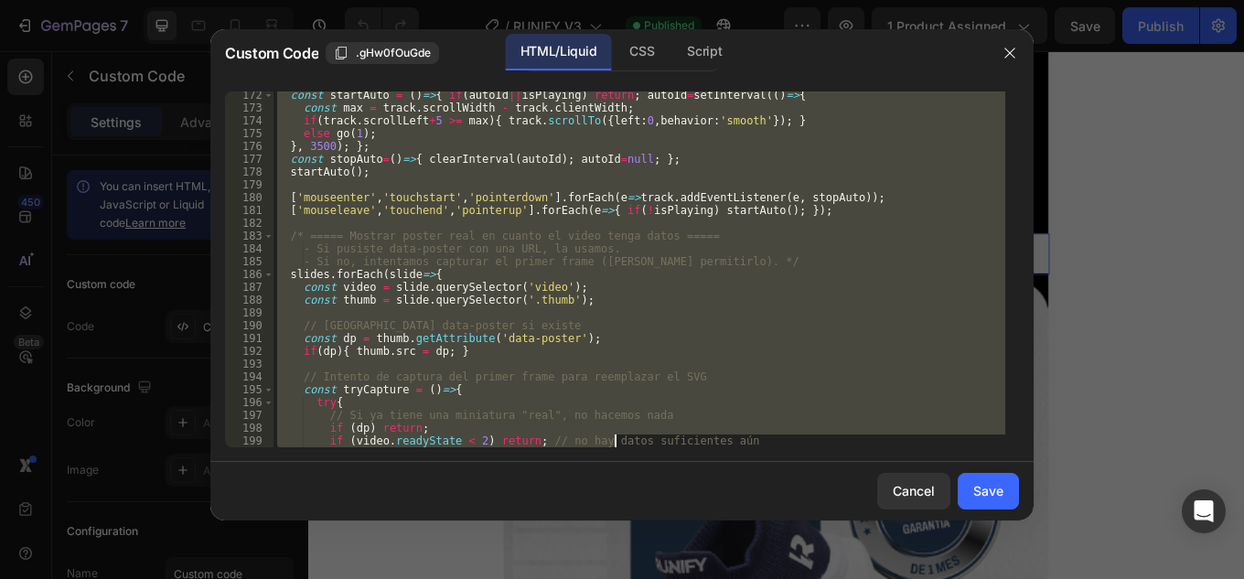
scroll to position [3331, 0]
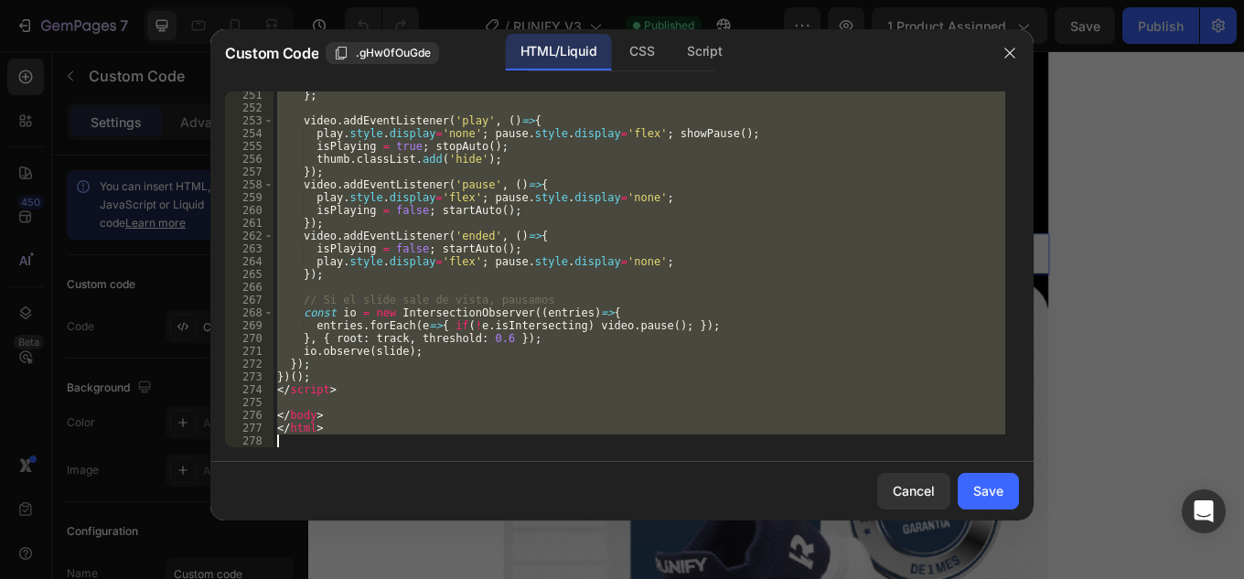
drag, startPoint x: 299, startPoint y: 94, endPoint x: 623, endPoint y: 622, distance: 619.0
click at [623, 0] on html "7 Version history / RUNIFY V3 Published Preview 1 product assigned Save Publish…" at bounding box center [622, 0] width 1244 height 0
type textarea "</html>"
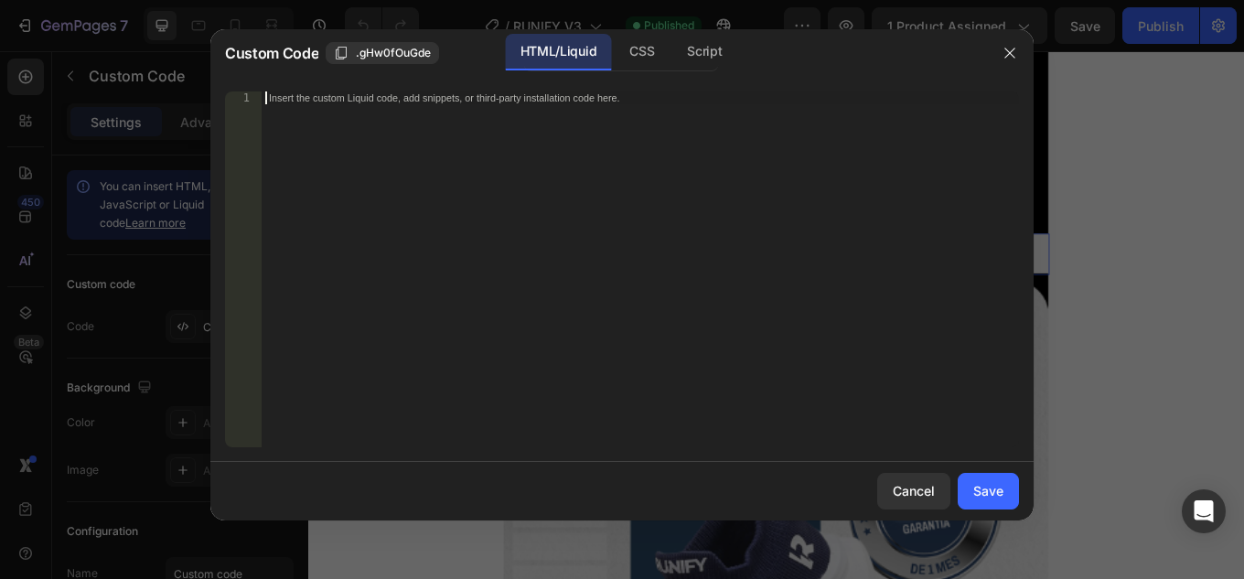
paste textarea "window.addEventListener('resize', ()=> track.scrollTo({left: idx*slideW(), beha…"
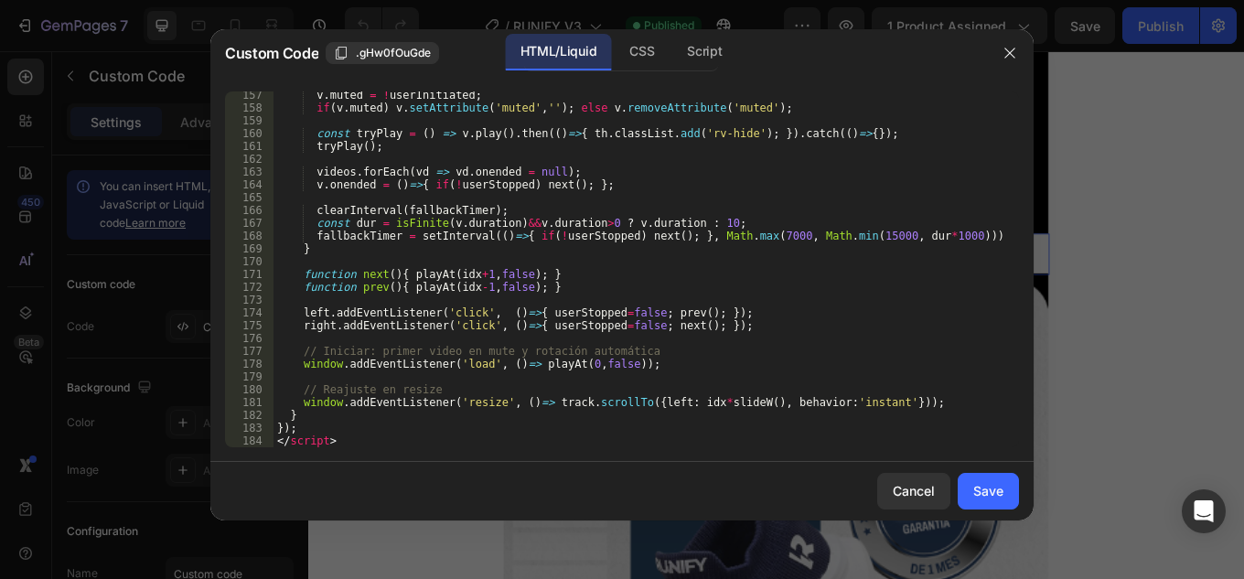
click at [881, 405] on div "v . muted = ! userInitiated ; if ( v . muted ) v . setAttribute ( 'muted' , '' …" at bounding box center [639, 279] width 732 height 381
type textarea "window.addEventListener('resize', ()=> track.scrollTo({left: idx*slideW(), beha…"
click at [994, 488] on div "Save" at bounding box center [988, 490] width 30 height 19
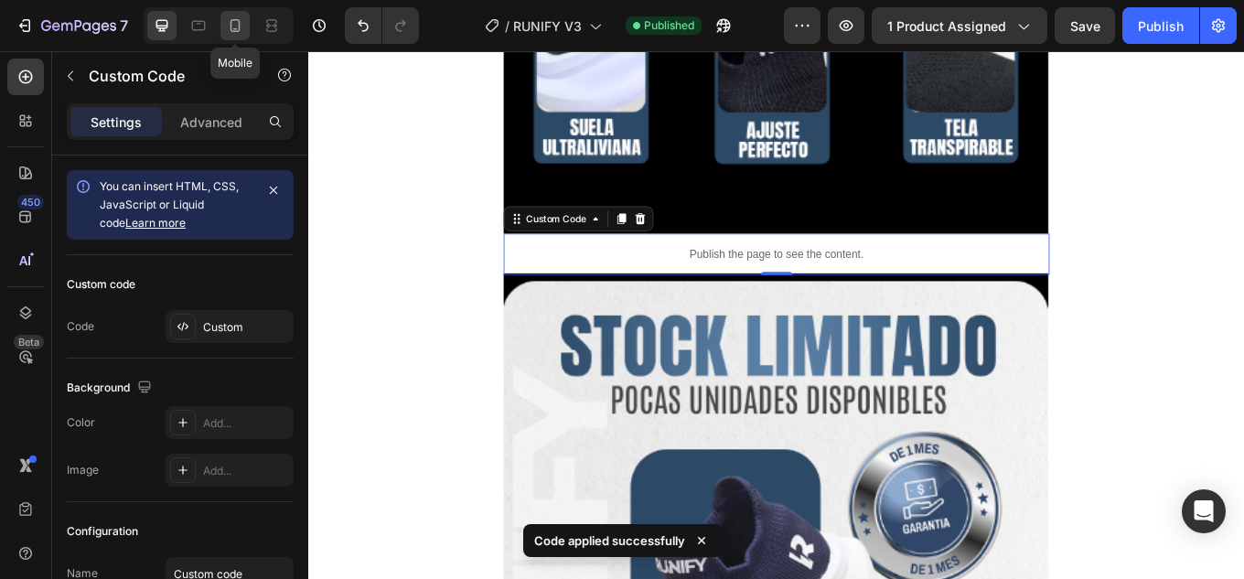
click at [230, 29] on icon at bounding box center [235, 25] width 18 height 18
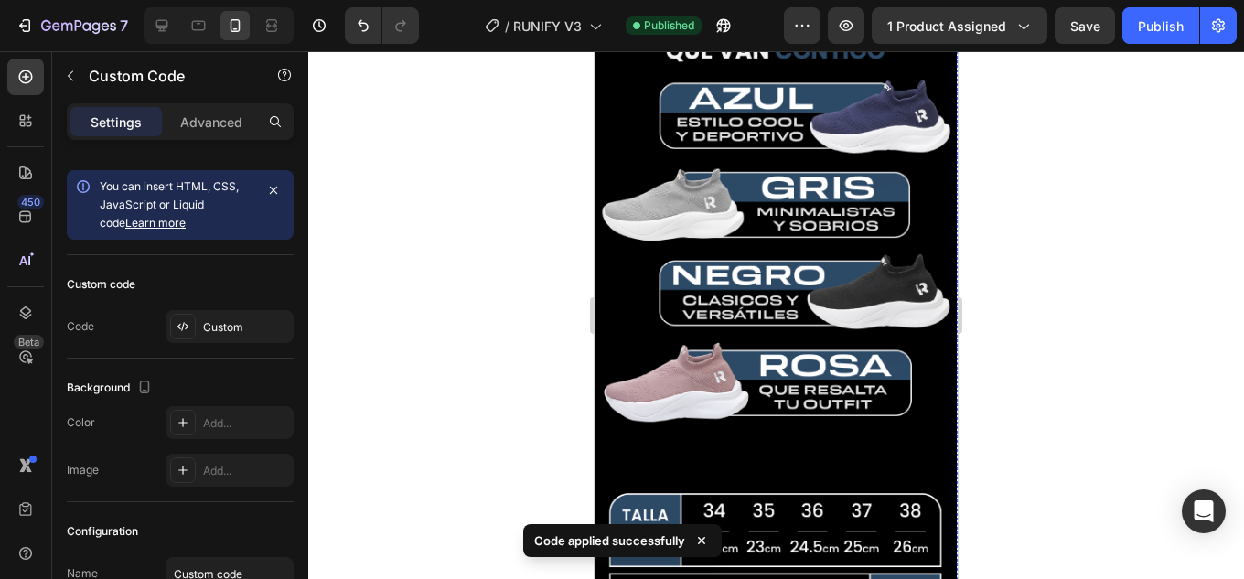
scroll to position [1372, 0]
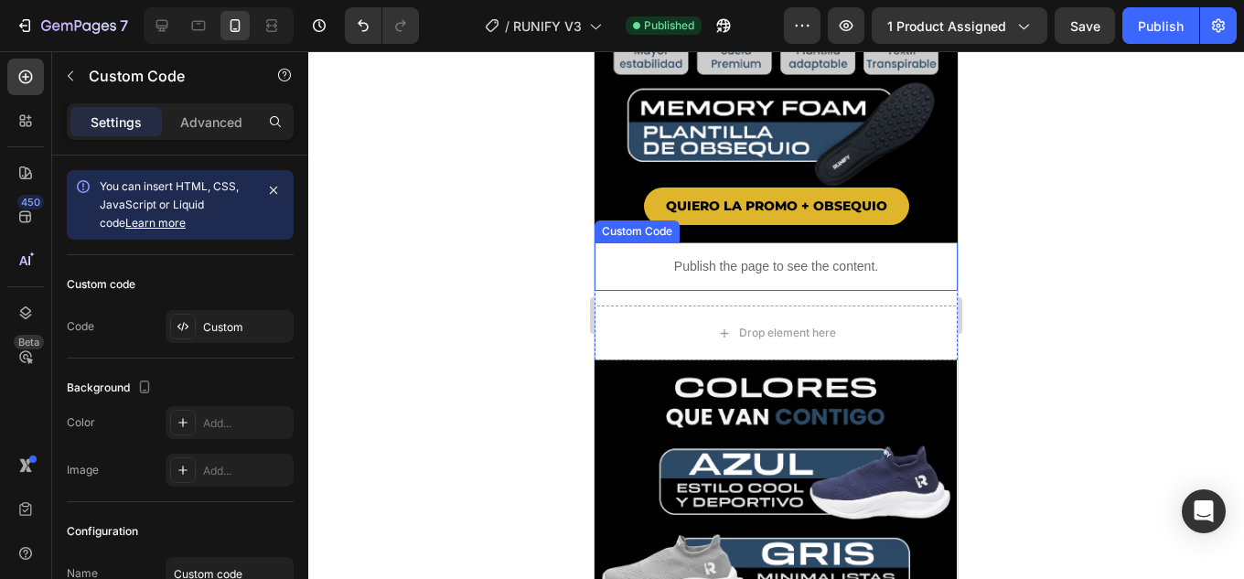
click at [830, 257] on p "Publish the page to see the content." at bounding box center [775, 266] width 363 height 19
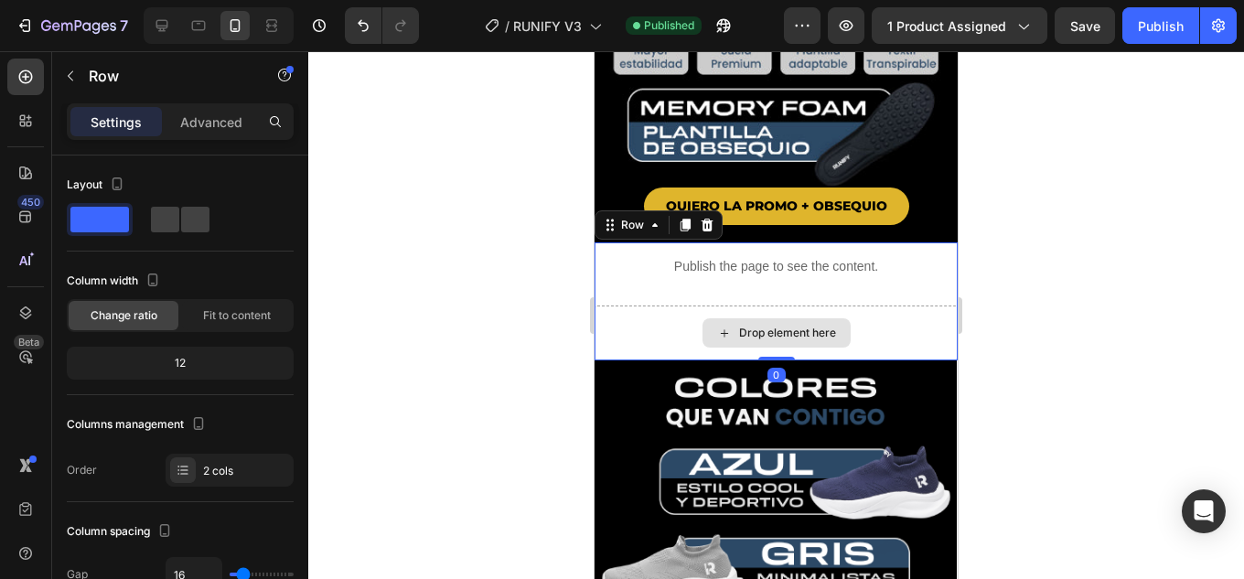
click at [908, 305] on div "Drop element here" at bounding box center [775, 332] width 363 height 55
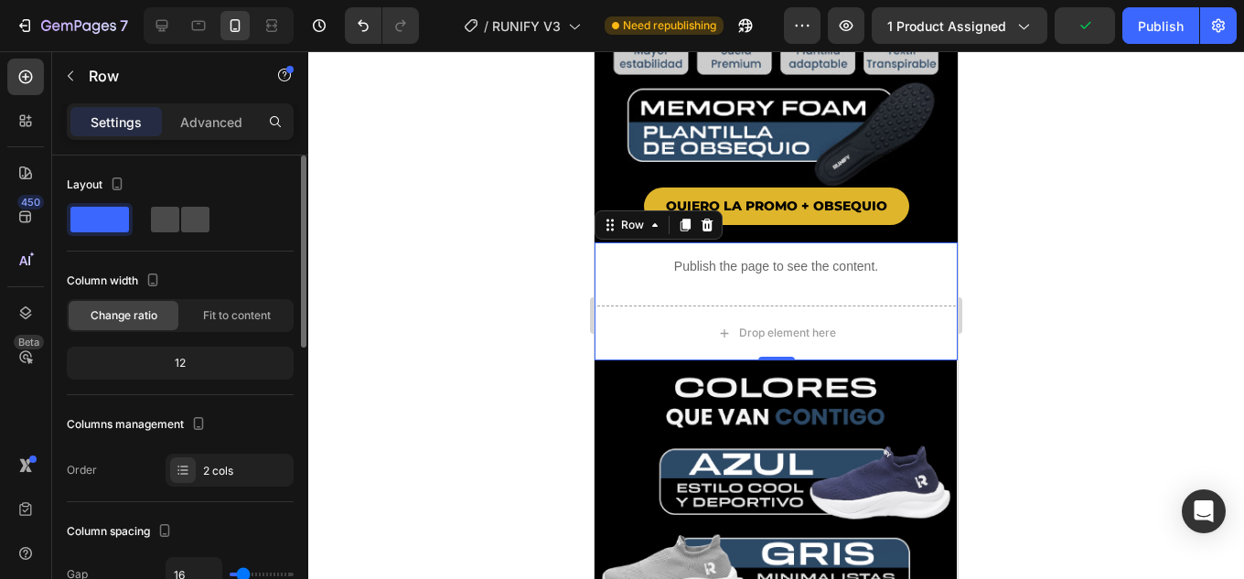
click at [179, 220] on div at bounding box center [180, 220] width 59 height 26
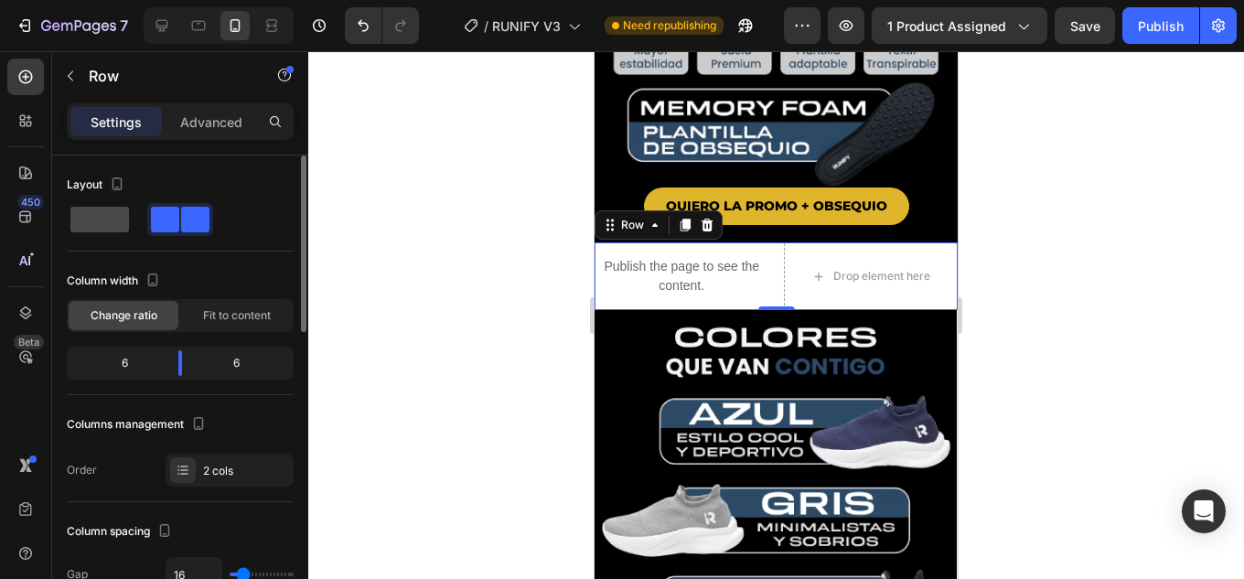
click at [102, 217] on span at bounding box center [99, 220] width 59 height 26
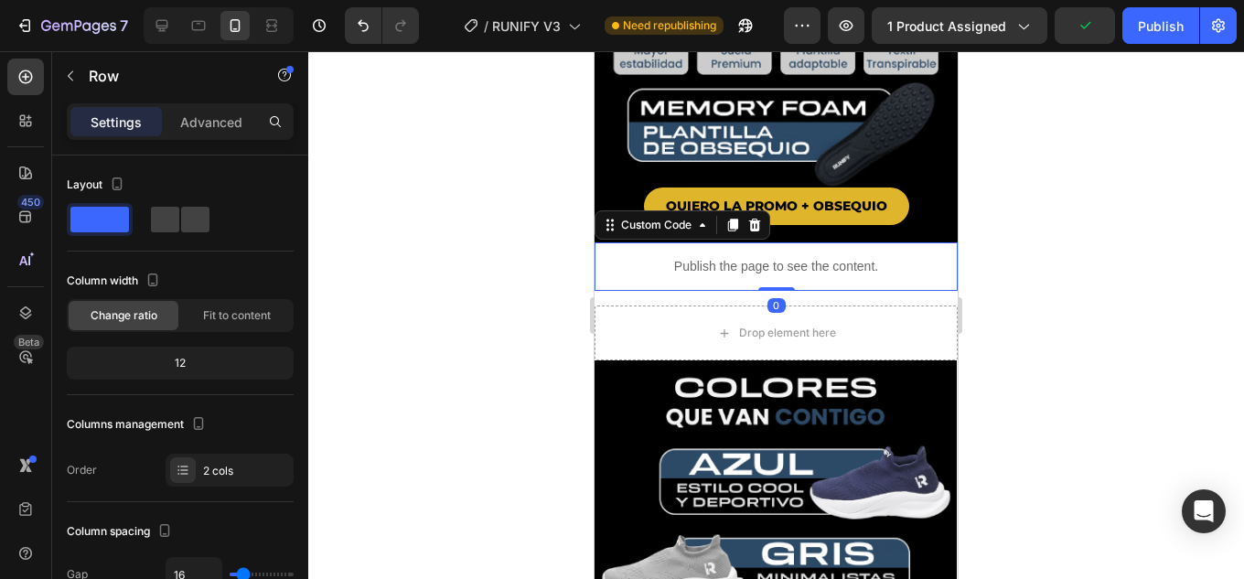
click at [632, 257] on p "Publish the page to see the content." at bounding box center [775, 266] width 363 height 19
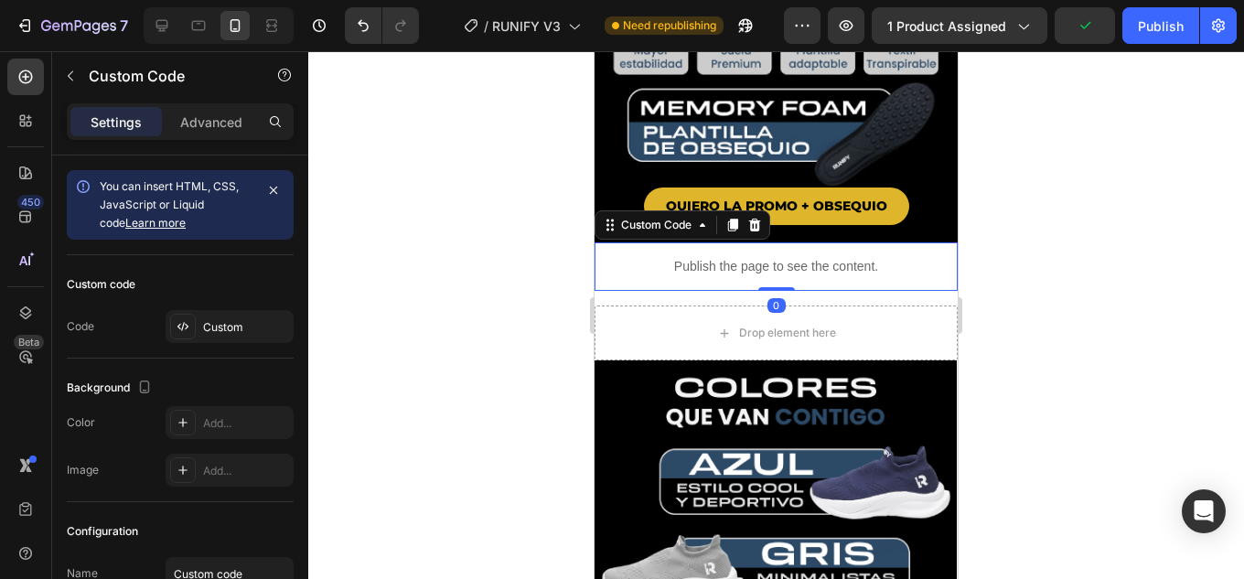
click at [632, 257] on p "Publish the page to see the content." at bounding box center [775, 266] width 363 height 19
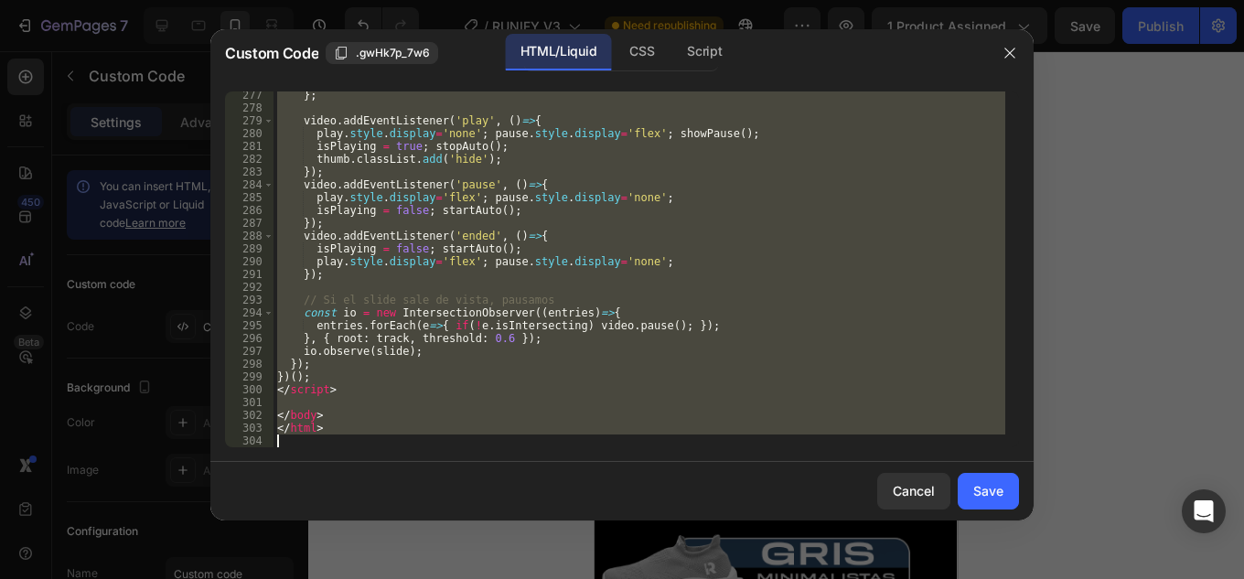
scroll to position [3664, 0]
drag, startPoint x: 286, startPoint y: 93, endPoint x: 774, endPoint y: 603, distance: 705.6
click at [774, 0] on html "7 Version history / RUNIFY V3 Need republishing Preview 1 product assigned Save…" at bounding box center [622, 0] width 1244 height 0
type textarea "<!"
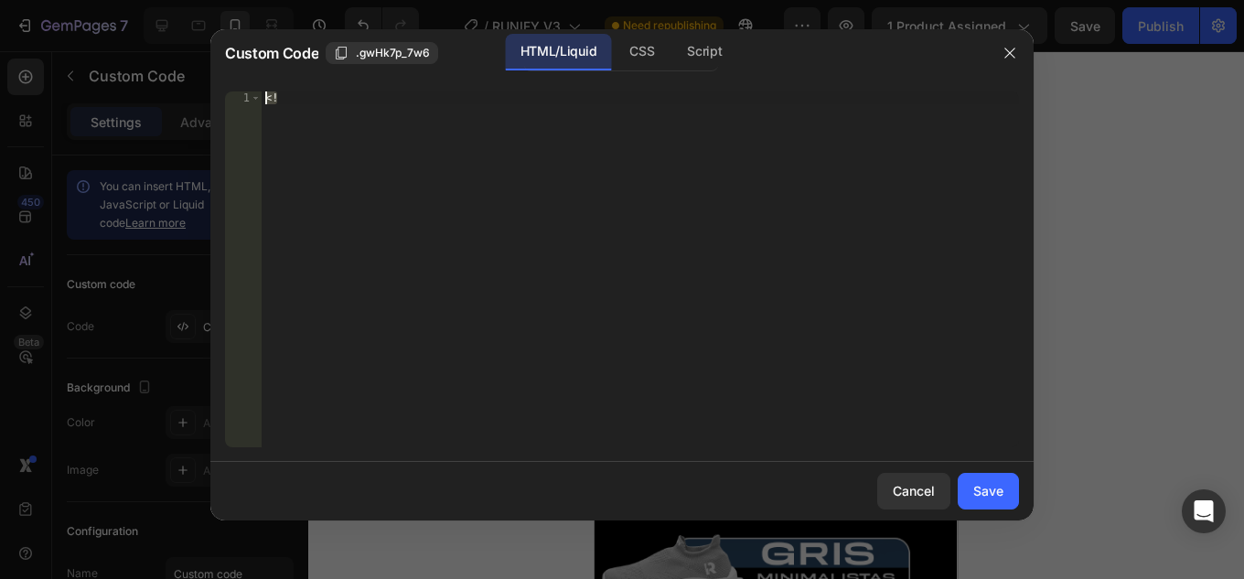
click at [301, 35] on div "Custom Code .gwHk7p_7w6 HTML/Liquid CSS Script <! 1 < ! ההההההההההההההההההההההה…" at bounding box center [621, 274] width 823 height 491
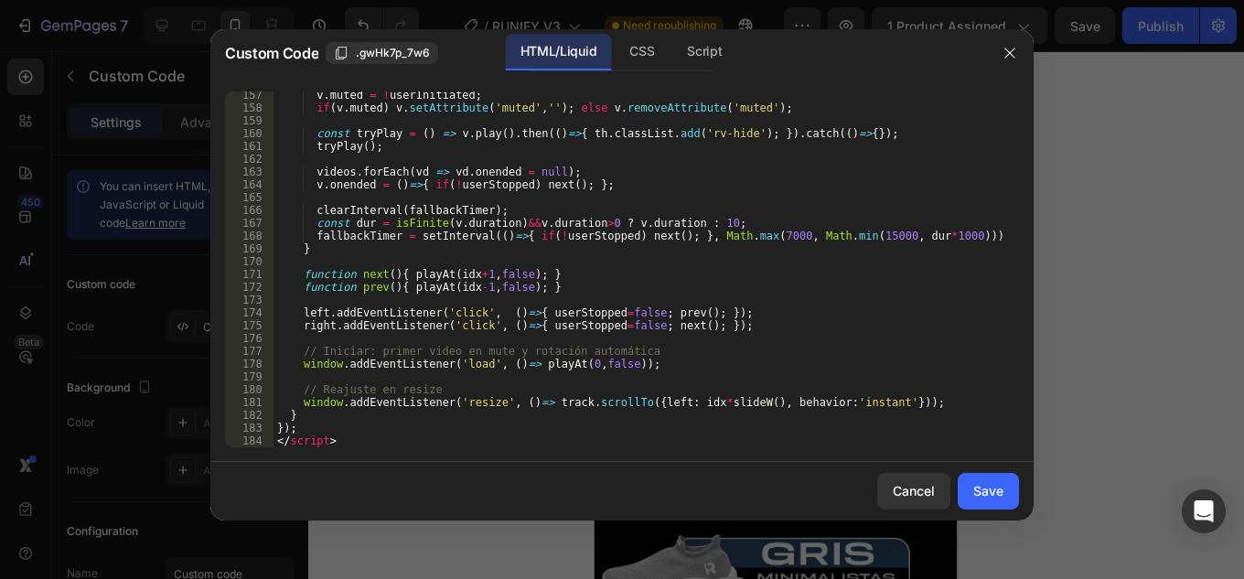
click at [781, 337] on div "v . muted = ! userInitiated ; if ( v . muted ) v . setAttribute ( 'muted' , '' …" at bounding box center [639, 279] width 732 height 381
click at [994, 501] on button "Save" at bounding box center [987, 491] width 61 height 37
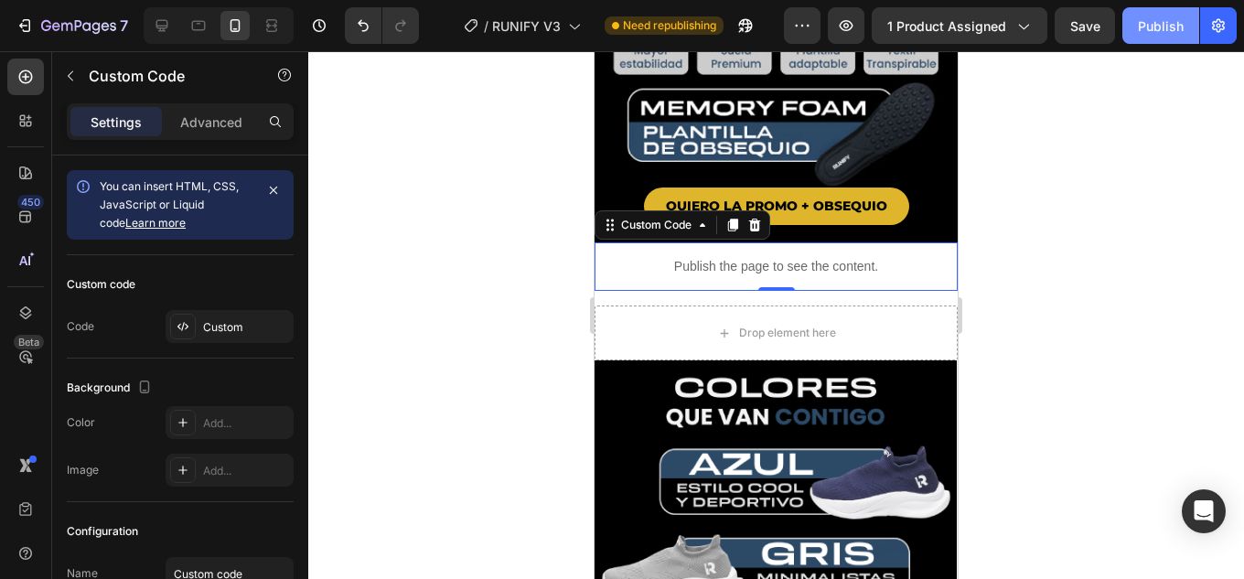
click at [1179, 19] on div "Publish" at bounding box center [1160, 25] width 46 height 19
click at [798, 257] on p "Publish the page to see the content." at bounding box center [775, 266] width 363 height 19
click at [794, 257] on p "Publish the page to see the content." at bounding box center [775, 266] width 363 height 19
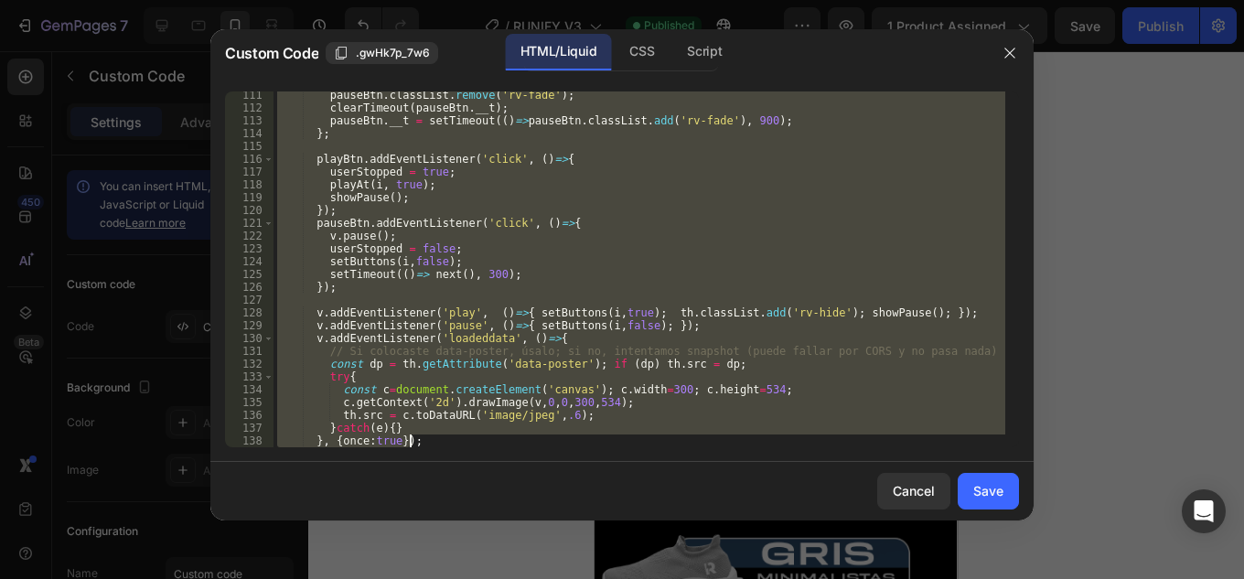
scroll to position [2307, 0]
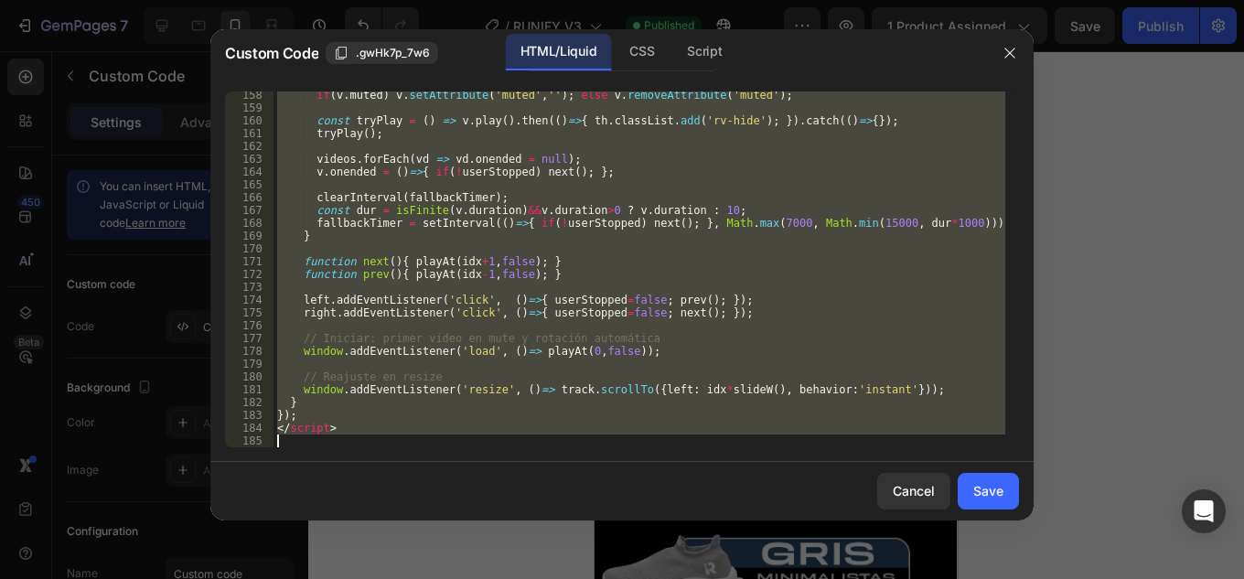
drag, startPoint x: 369, startPoint y: 179, endPoint x: 921, endPoint y: 588, distance: 686.3
click at [921, 0] on html "7 Version history / RUNIFY V3 Published Preview 1 product assigned Save Publish…" at bounding box center [622, 0] width 1244 height 0
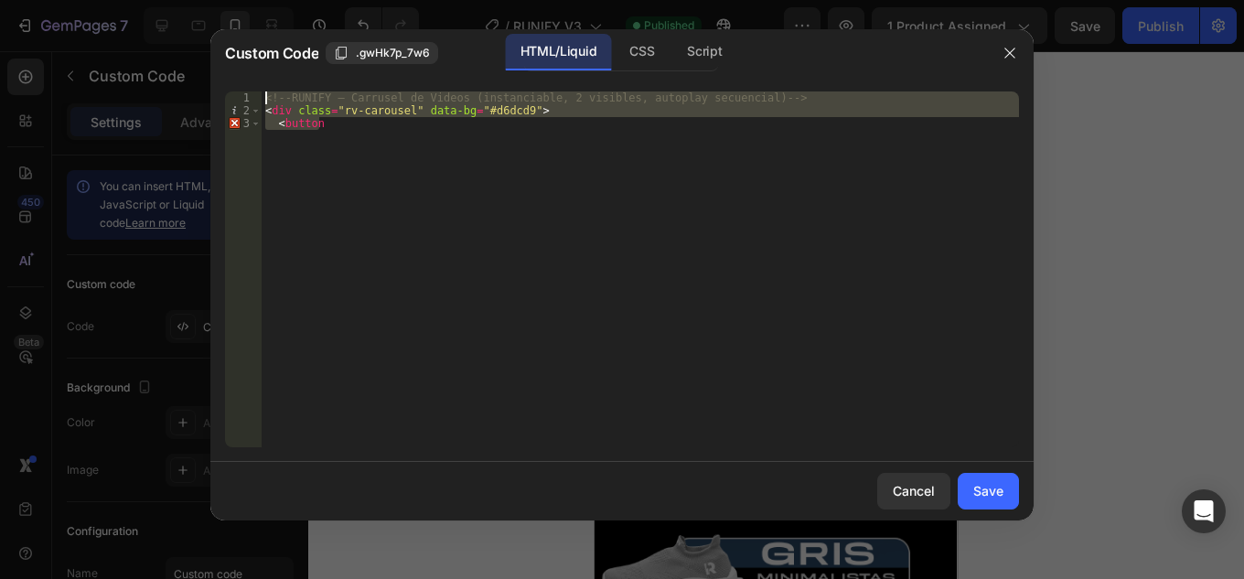
drag, startPoint x: 209, startPoint y: 69, endPoint x: 134, endPoint y: -8, distance: 107.3
click at [134, 0] on html "7 Version history / RUNIFY V3 Published Preview 1 product assigned Save Publish…" at bounding box center [622, 0] width 1244 height 0
type textarea "<!-- RUNIFY – Carrusel de Videos (instanciable, 2 visibles, autoplay secuencial…"
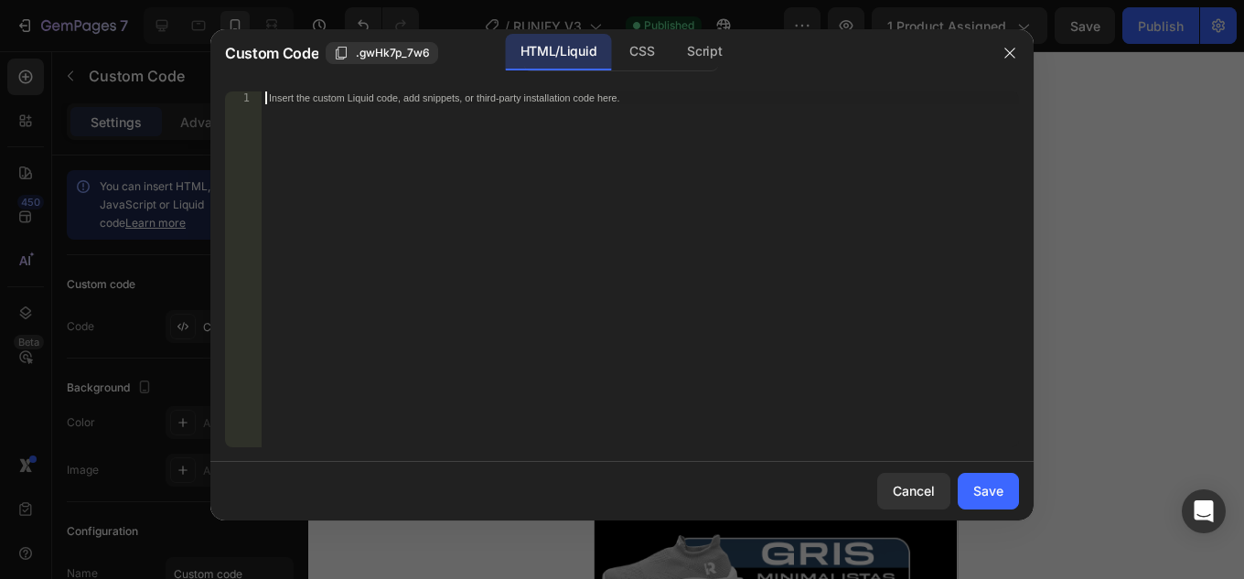
click at [294, 94] on div "Insert the custom Liquid code, add snippets, or third-party installation code h…" at bounding box center [602, 97] width 667 height 12
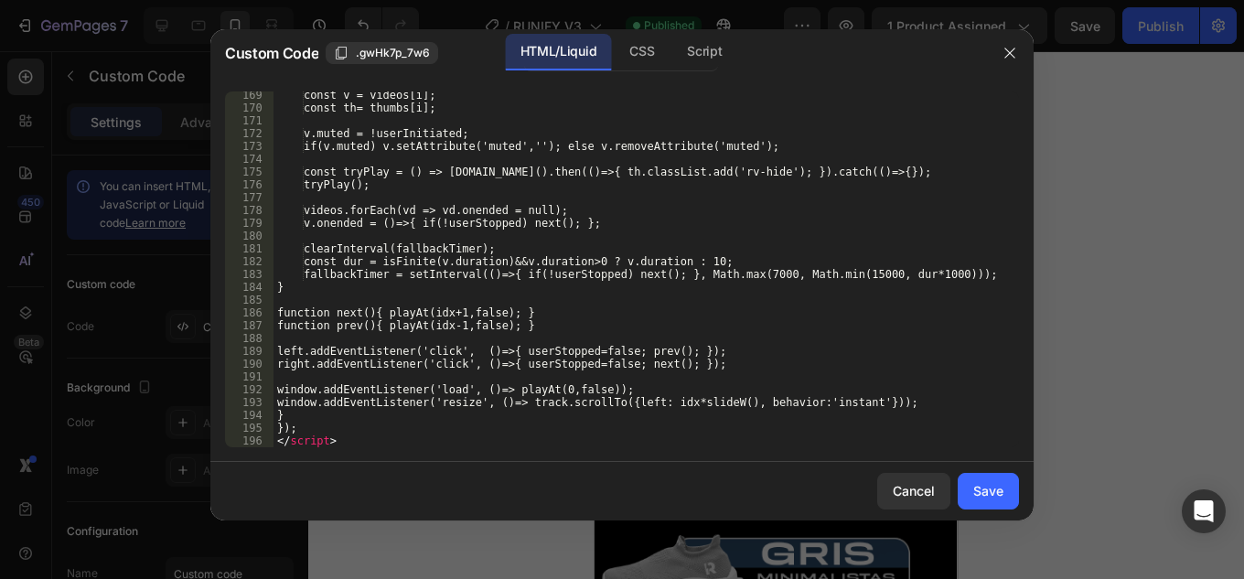
scroll to position [2384, 0]
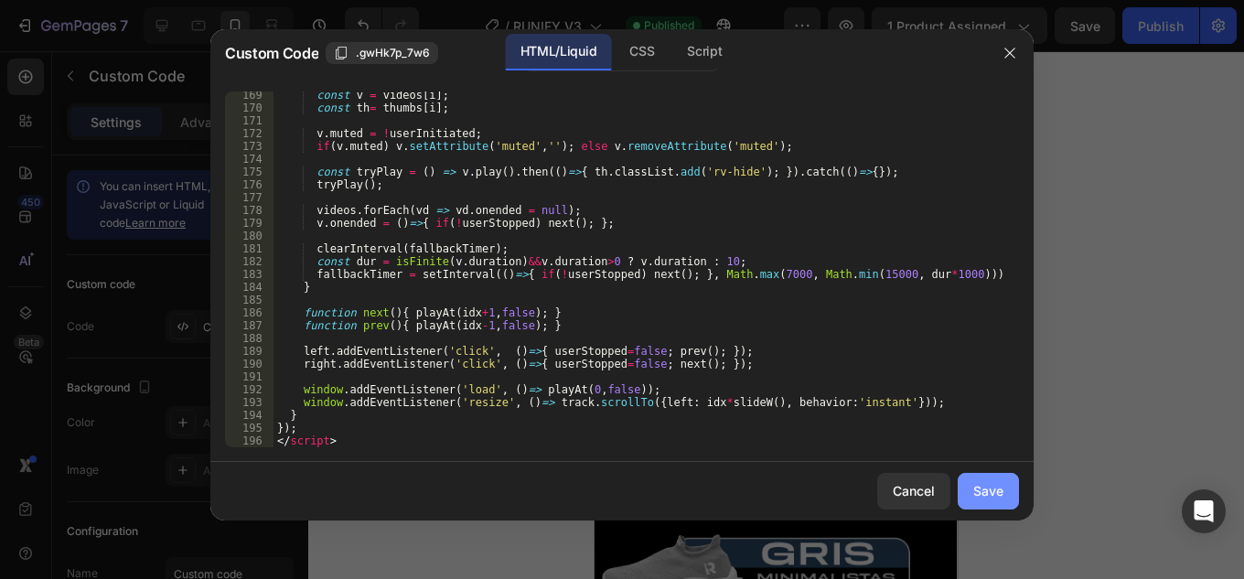
click at [998, 491] on div "Save" at bounding box center [988, 490] width 30 height 19
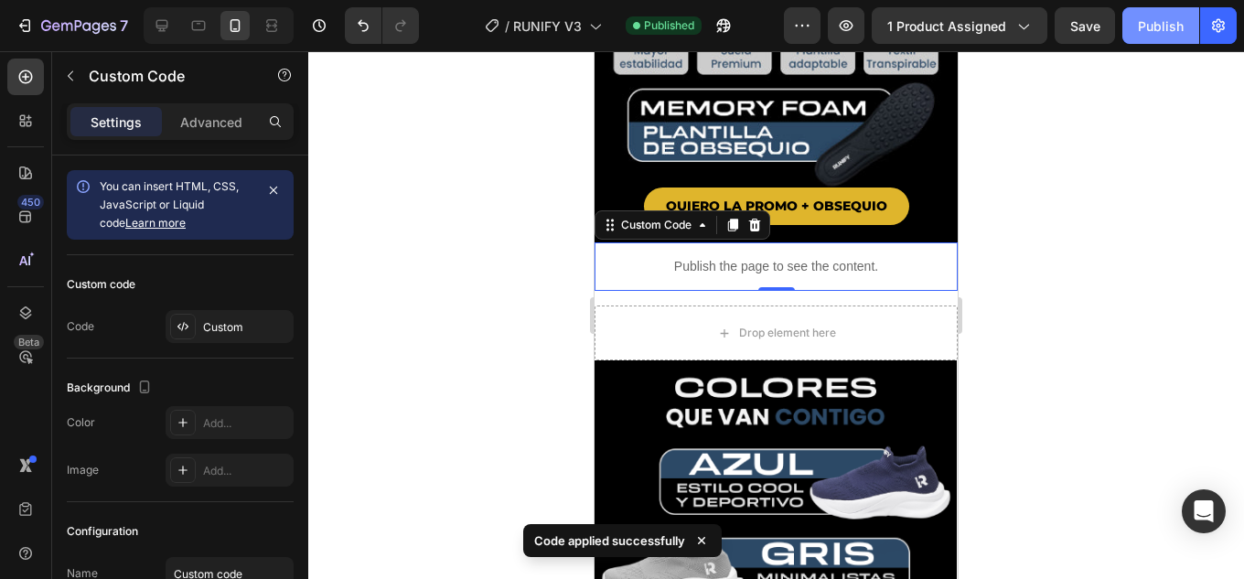
click at [1155, 33] on div "Publish" at bounding box center [1160, 25] width 46 height 19
